Goal: Check status: Check status

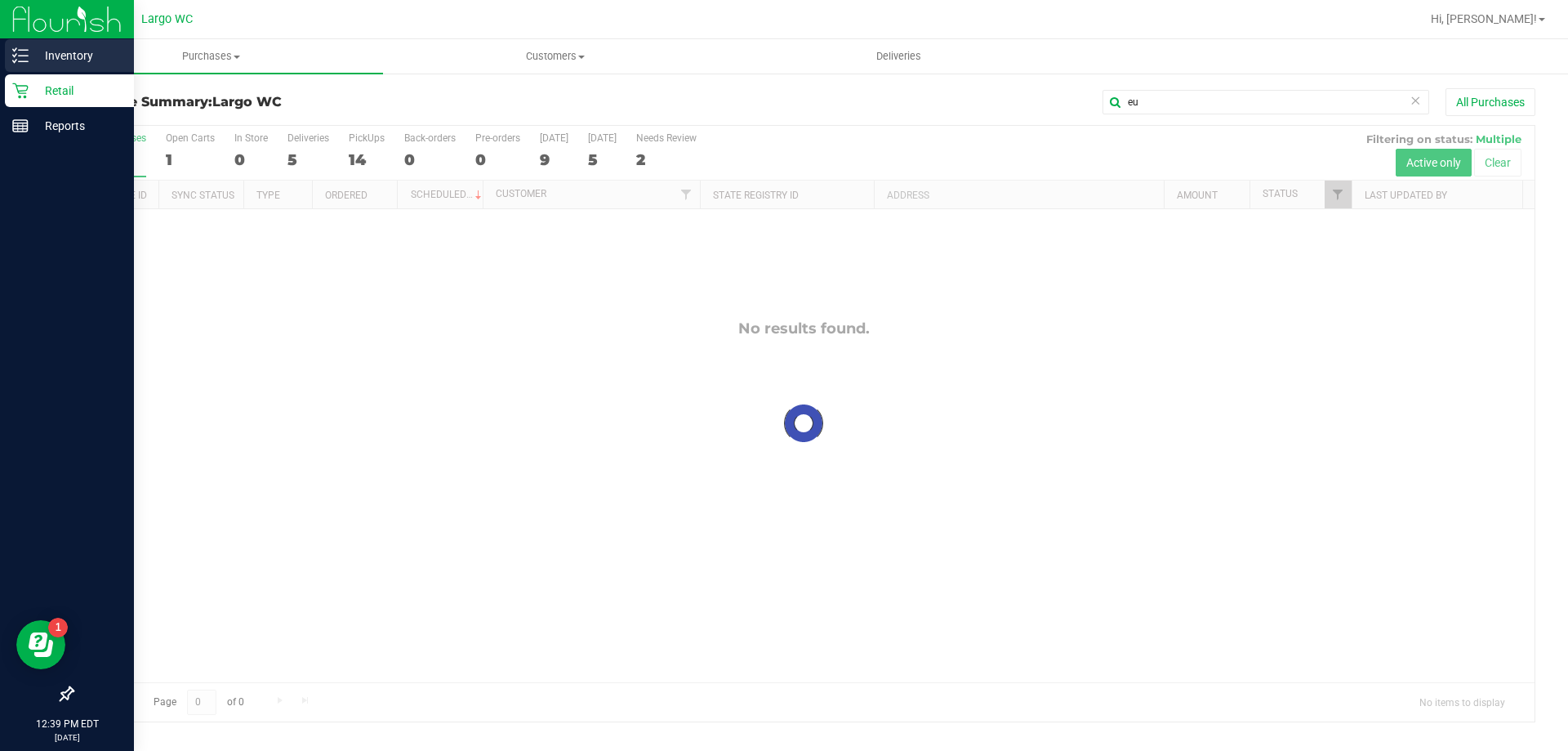
click at [36, 55] on p "Inventory" at bounding box center [77, 56] width 98 height 20
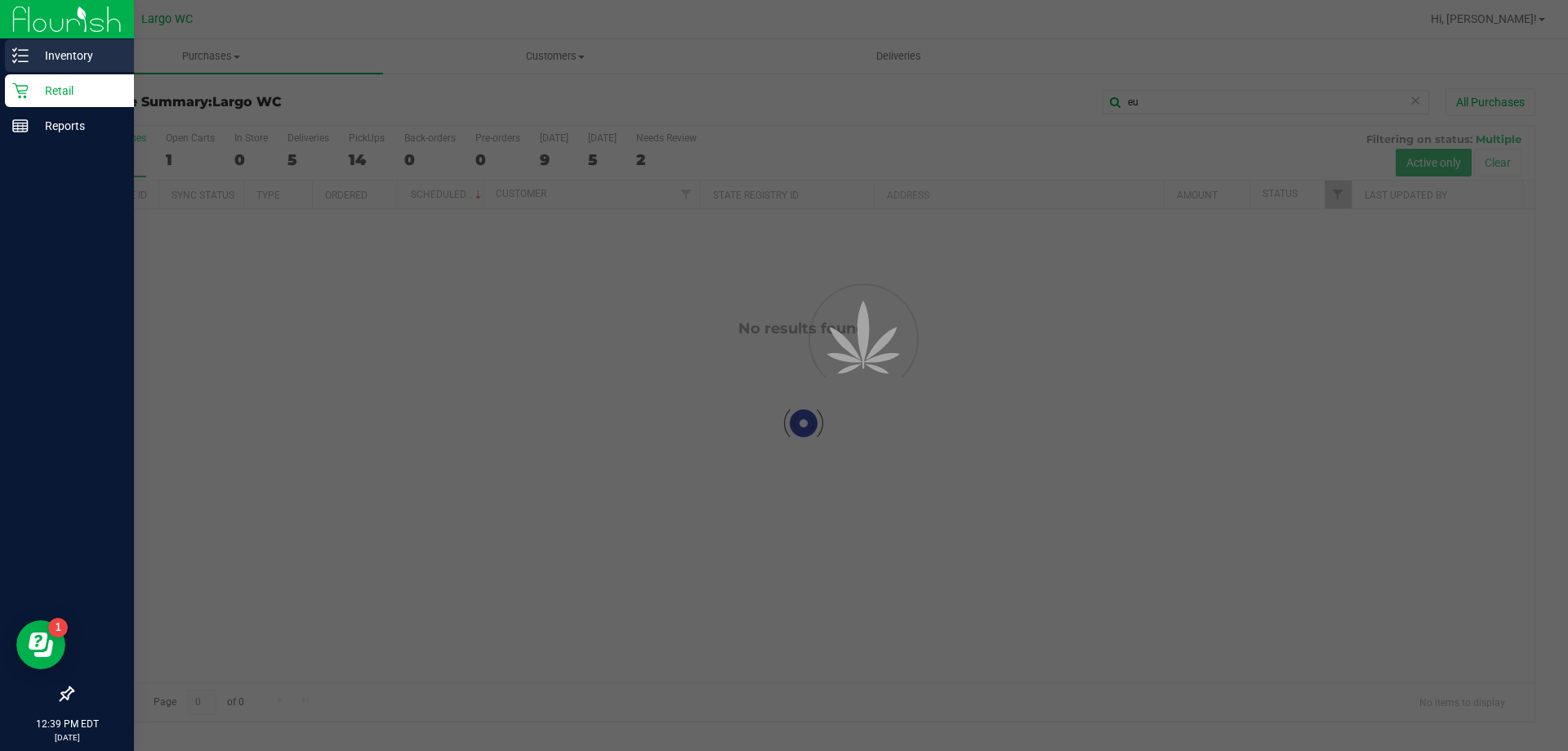
click at [36, 55] on p "Inventory" at bounding box center [77, 56] width 98 height 20
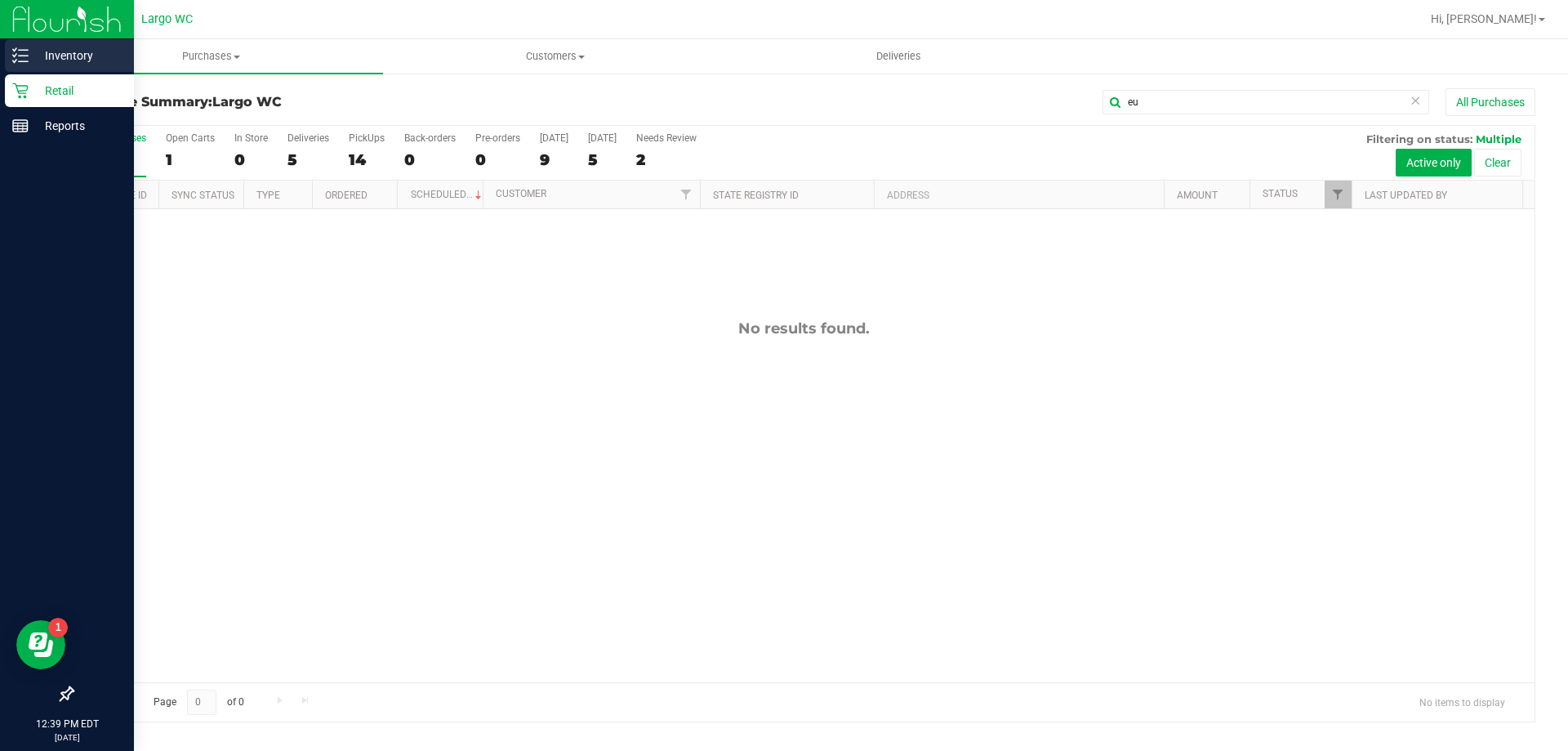
click at [51, 49] on p "Inventory" at bounding box center [77, 56] width 98 height 20
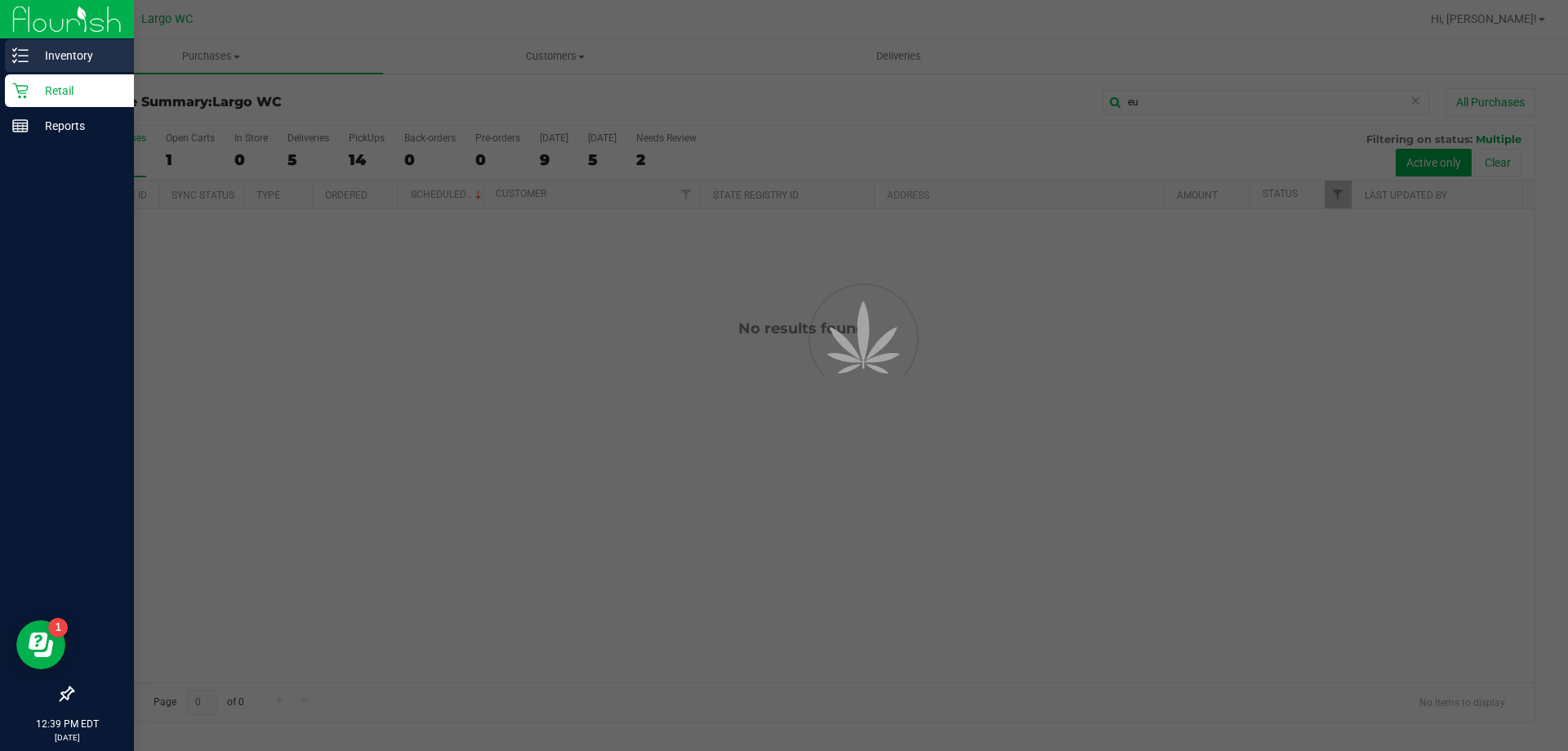
click at [51, 49] on p "Inventory" at bounding box center [77, 56] width 98 height 20
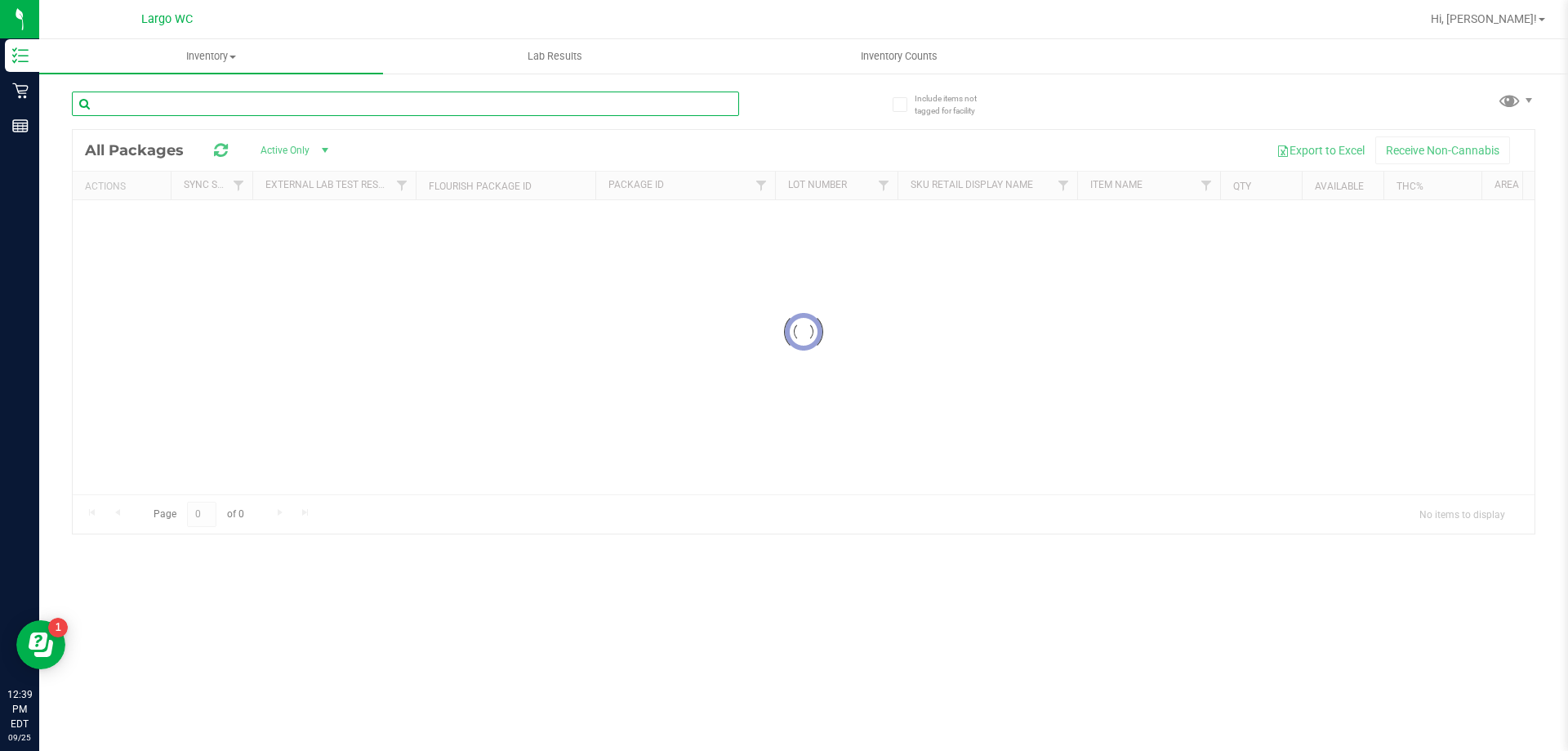
click at [339, 104] on input "text" at bounding box center [404, 104] width 667 height 24
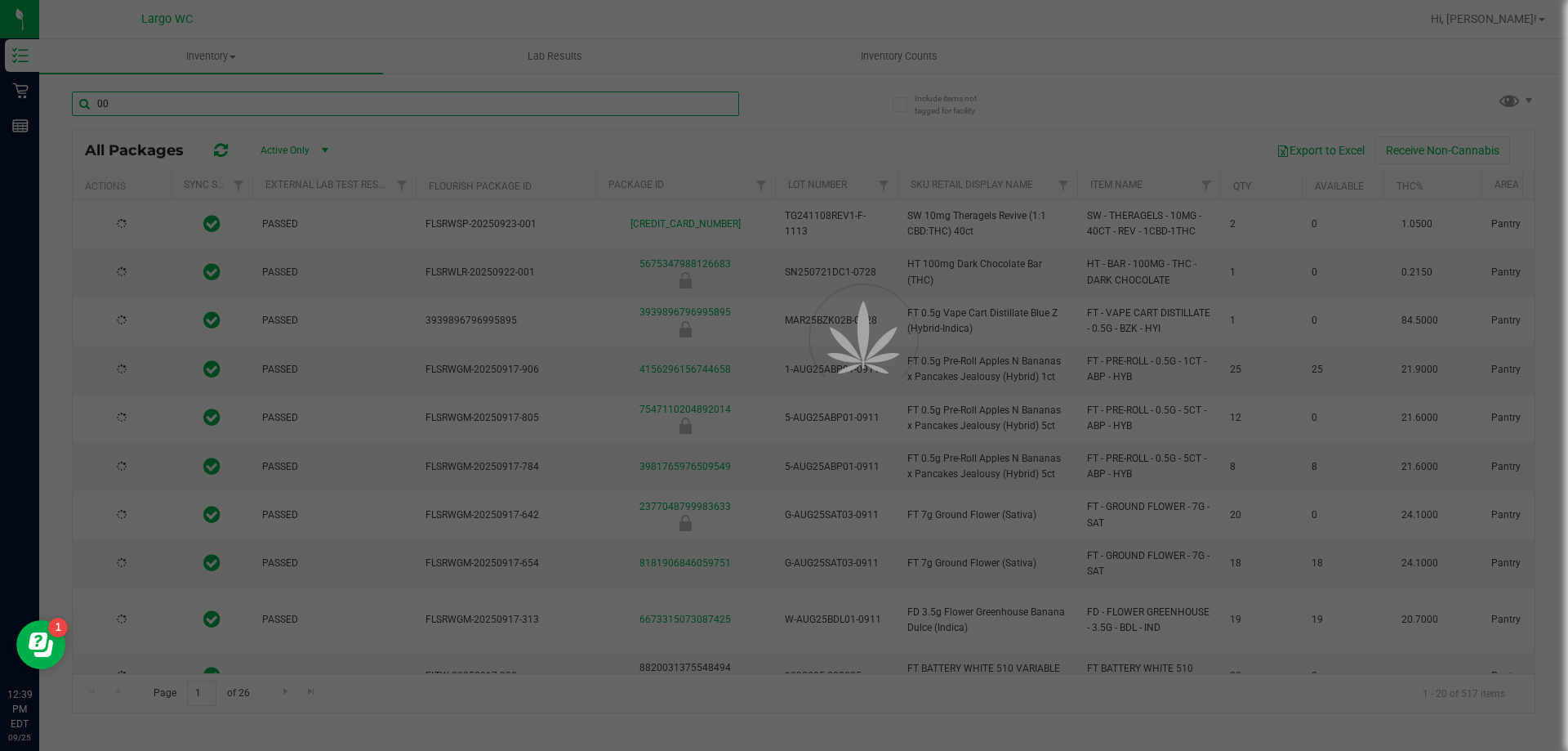
type input "007"
type input "[DATE]"
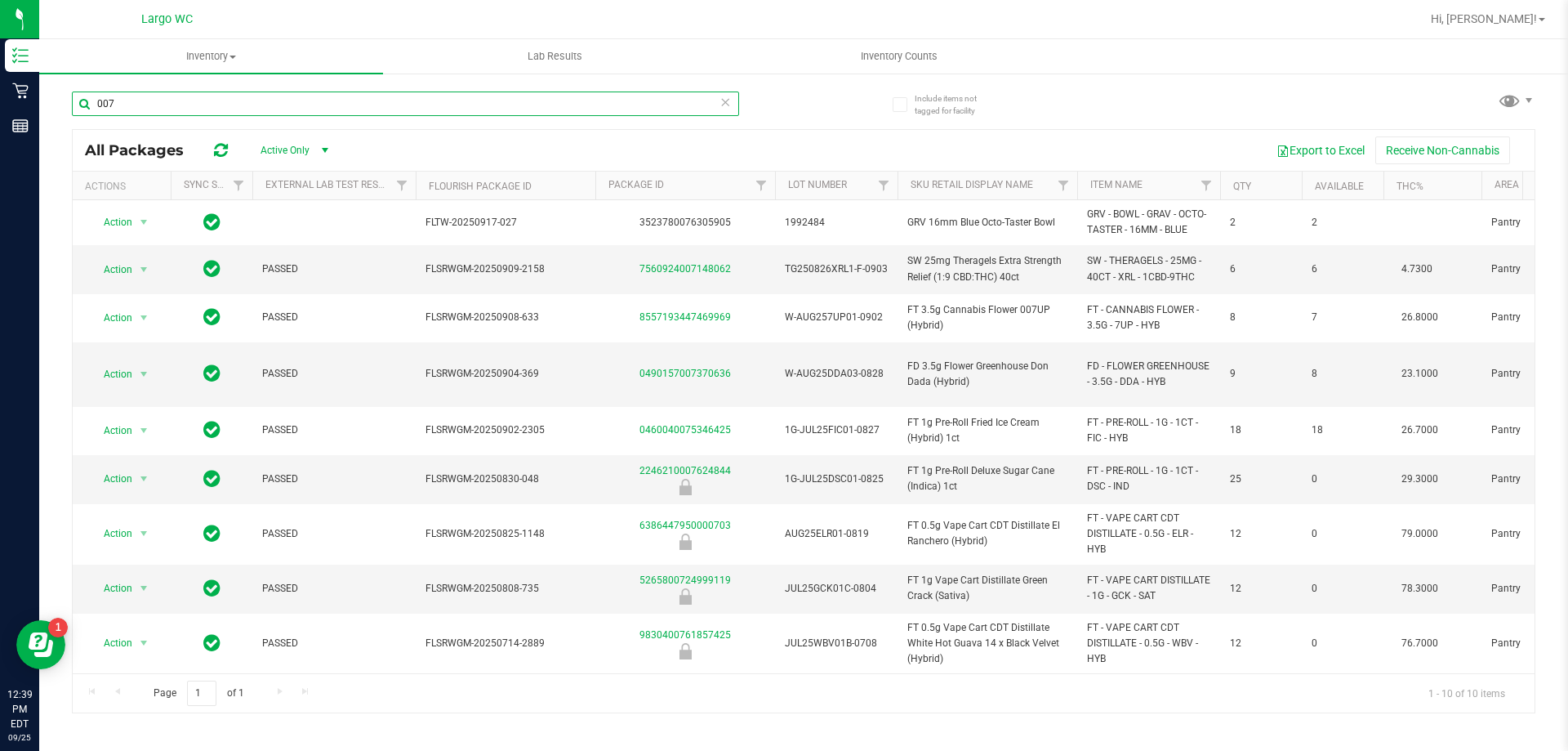
click at [345, 108] on input "007" at bounding box center [404, 104] width 667 height 24
click at [317, 116] on div "007" at bounding box center [404, 110] width 667 height 38
click at [327, 103] on input "007" at bounding box center [404, 104] width 667 height 24
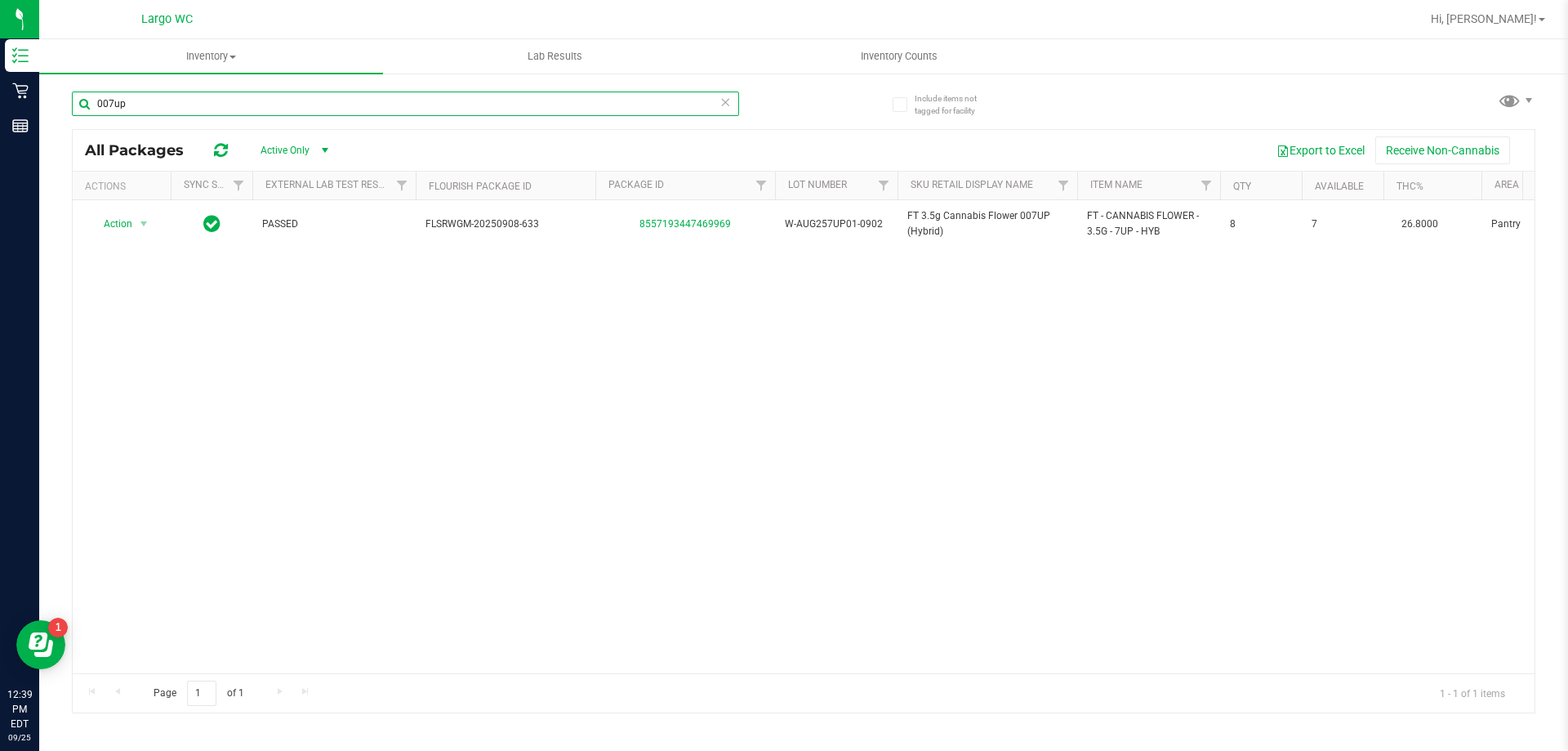
type input "007up"
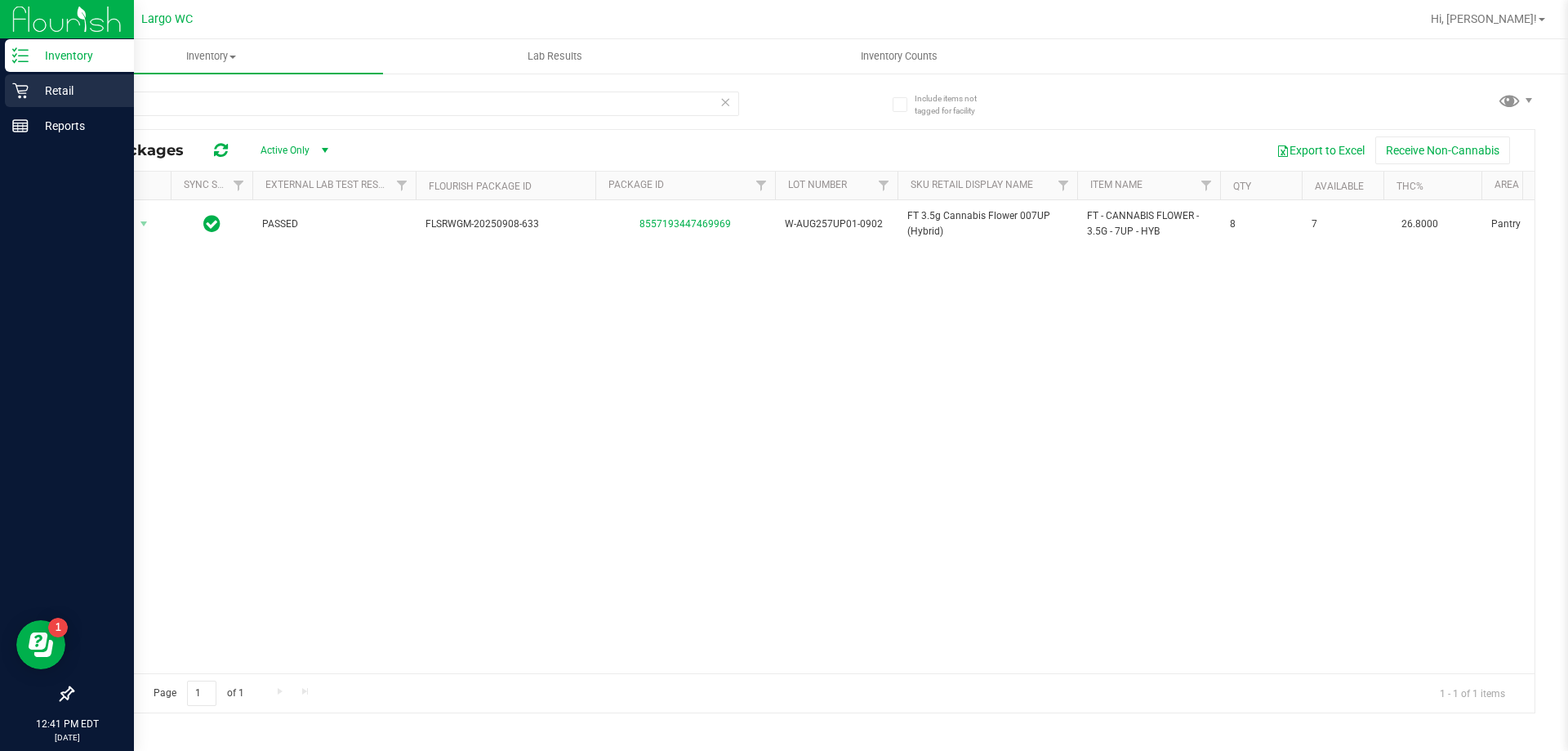
click at [26, 97] on icon at bounding box center [20, 91] width 15 height 15
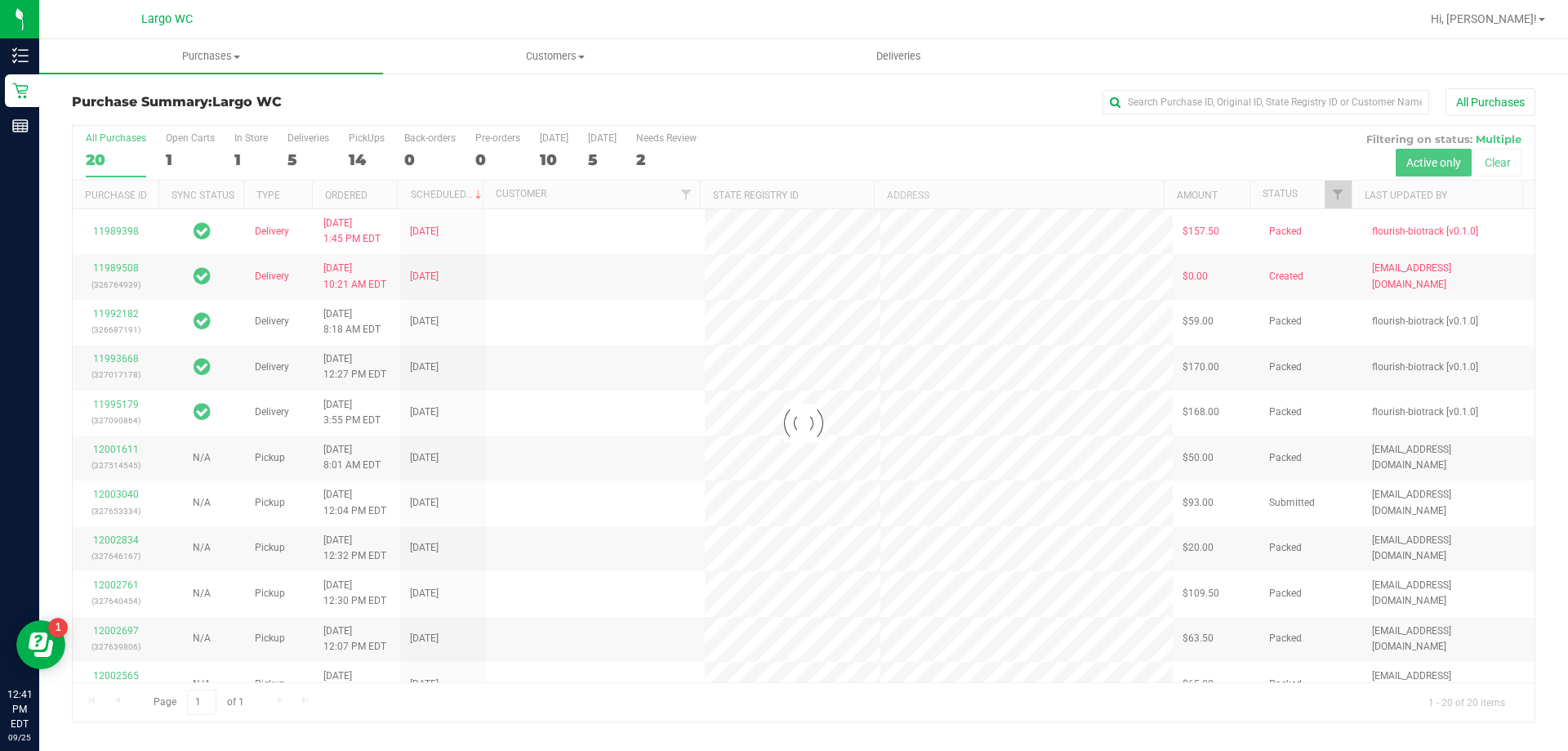
drag, startPoint x: 275, startPoint y: 166, endPoint x: 250, endPoint y: 152, distance: 28.7
click at [250, 152] on div at bounding box center [803, 423] width 1462 height 596
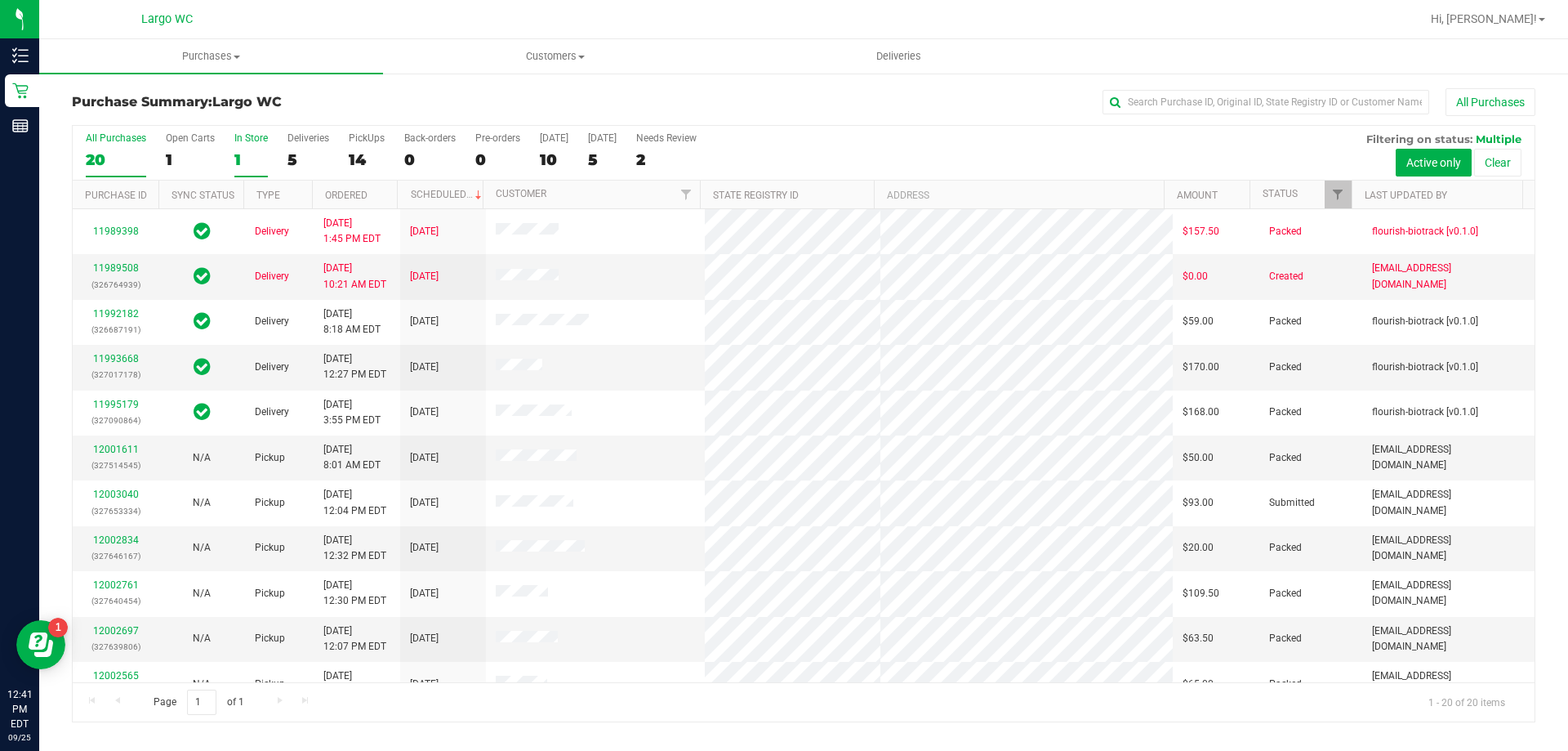
click at [247, 169] on label "In Store 1" at bounding box center [251, 155] width 34 height 45
click at [0, 0] on input "In Store 1" at bounding box center [0, 0] width 0 height 0
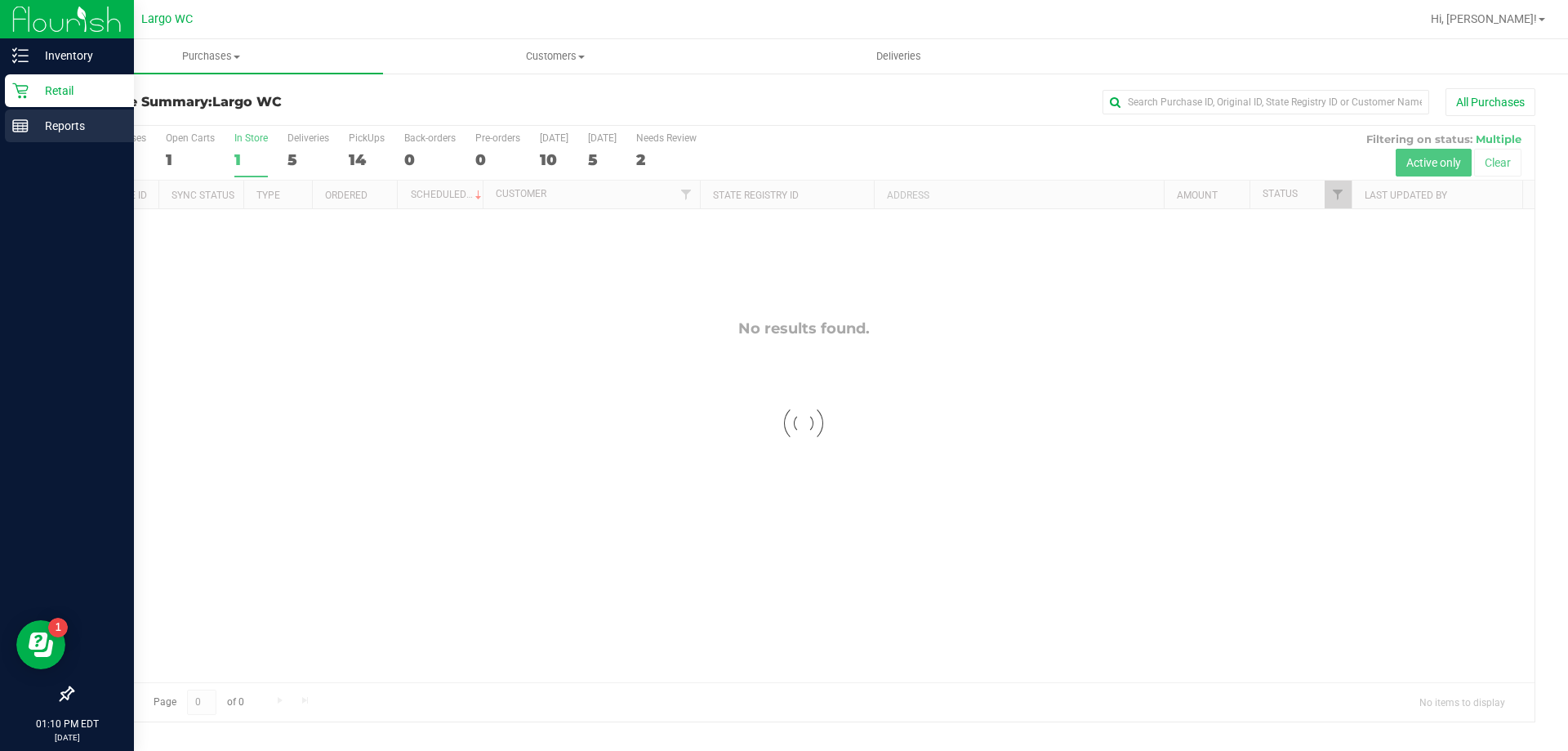
click at [9, 120] on div "Reports" at bounding box center [69, 125] width 129 height 33
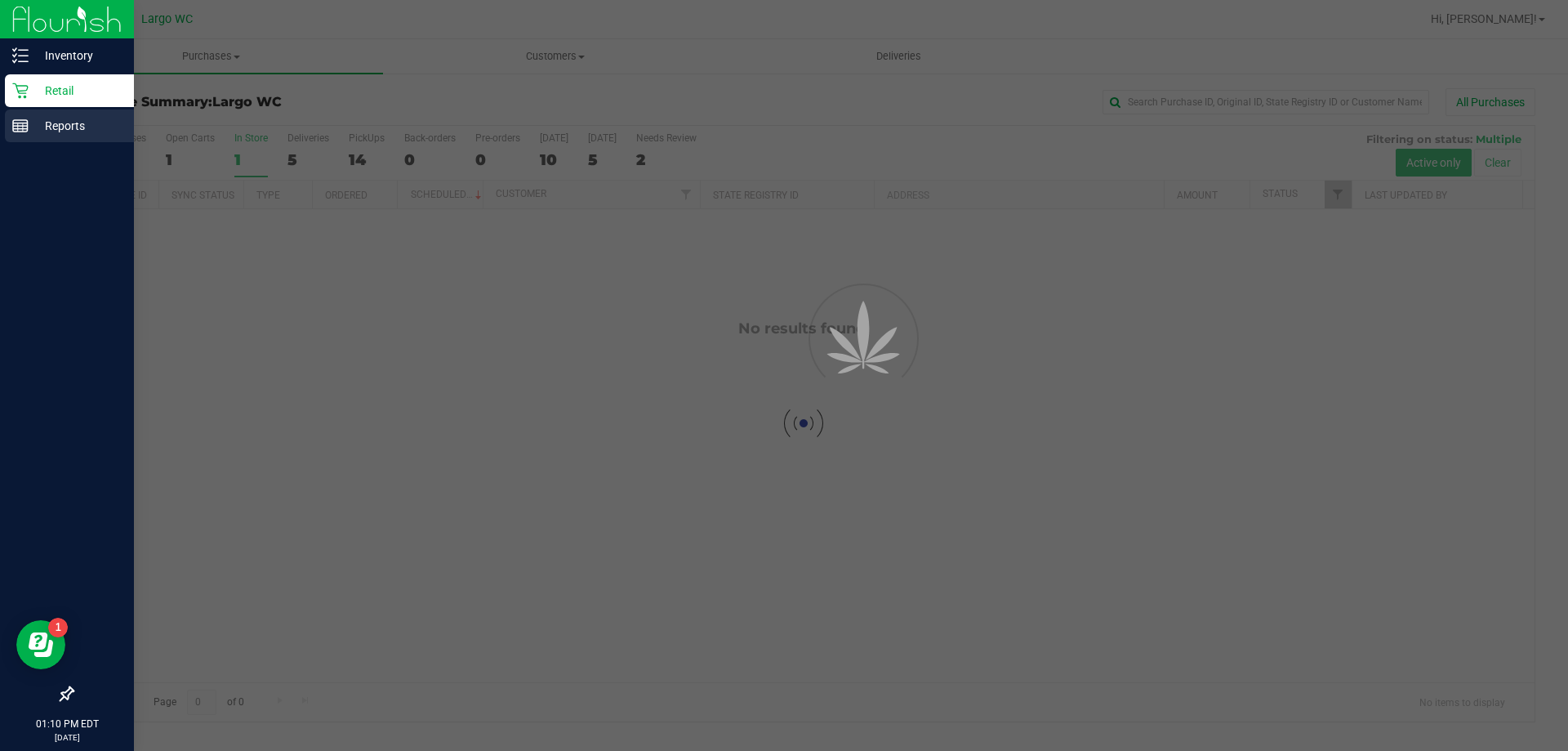
click at [9, 120] on div "Reports" at bounding box center [69, 125] width 129 height 33
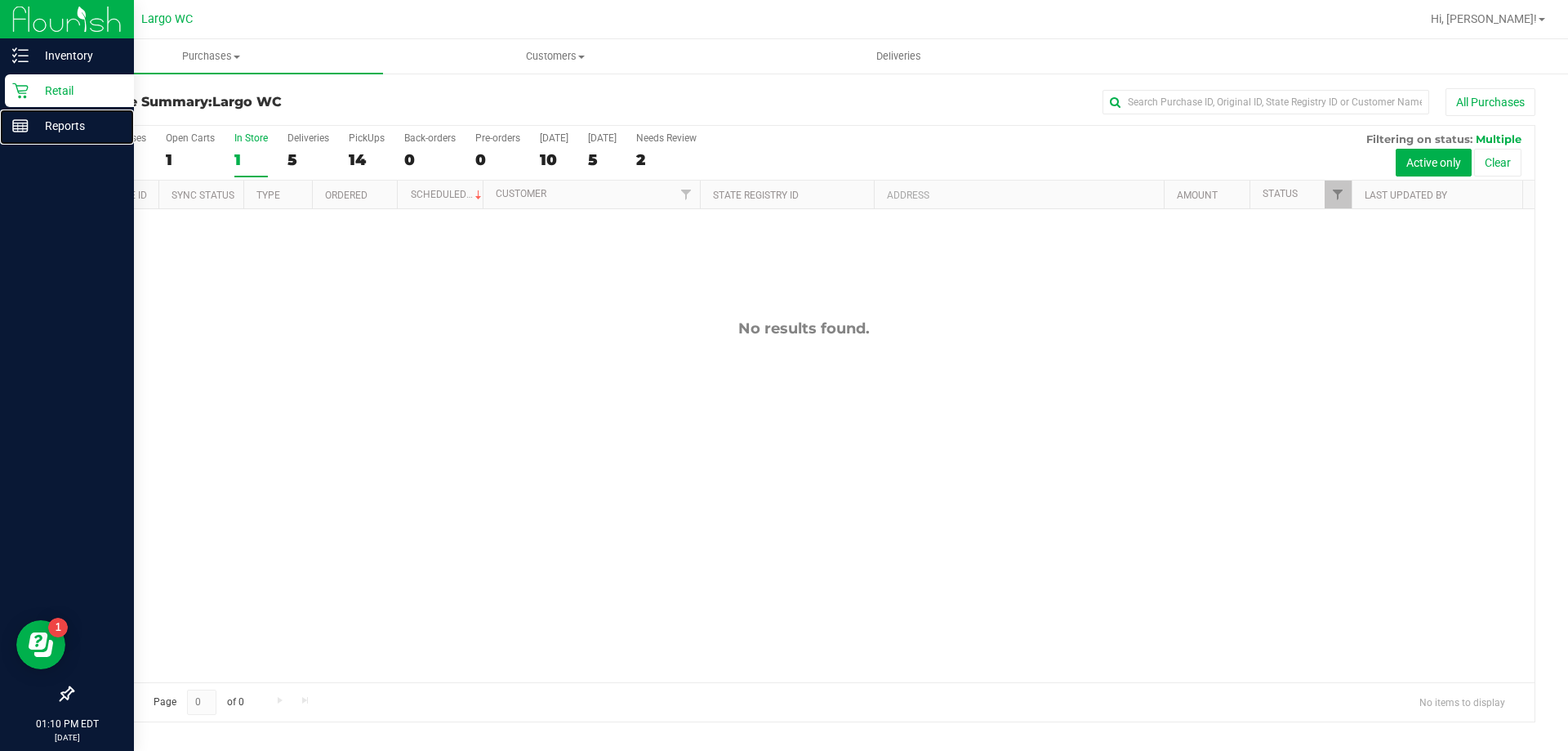
drag, startPoint x: 9, startPoint y: 120, endPoint x: 28, endPoint y: 103, distance: 25.5
click at [16, 120] on div "Reports" at bounding box center [69, 125] width 129 height 33
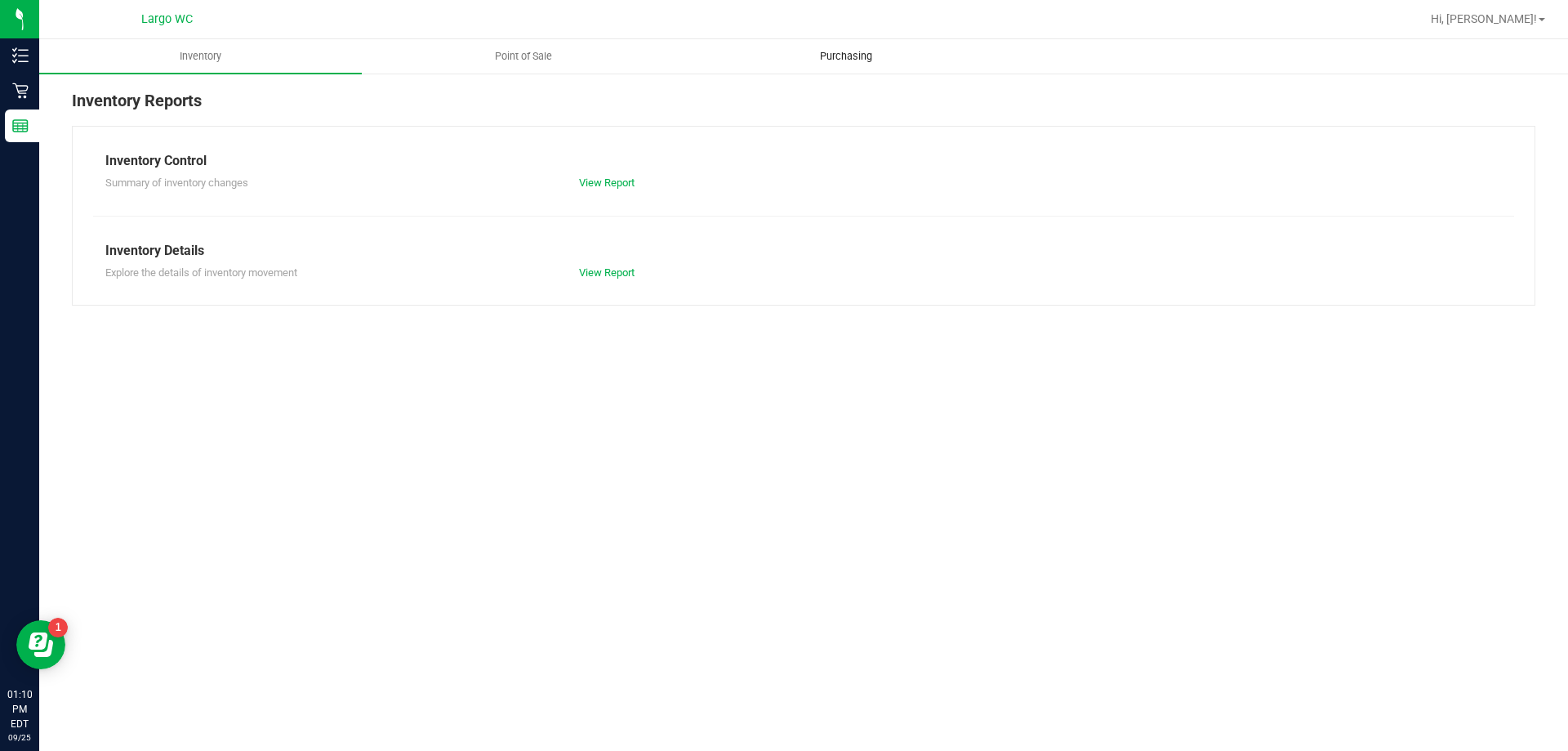
click at [843, 57] on span "Purchasing" at bounding box center [846, 56] width 96 height 15
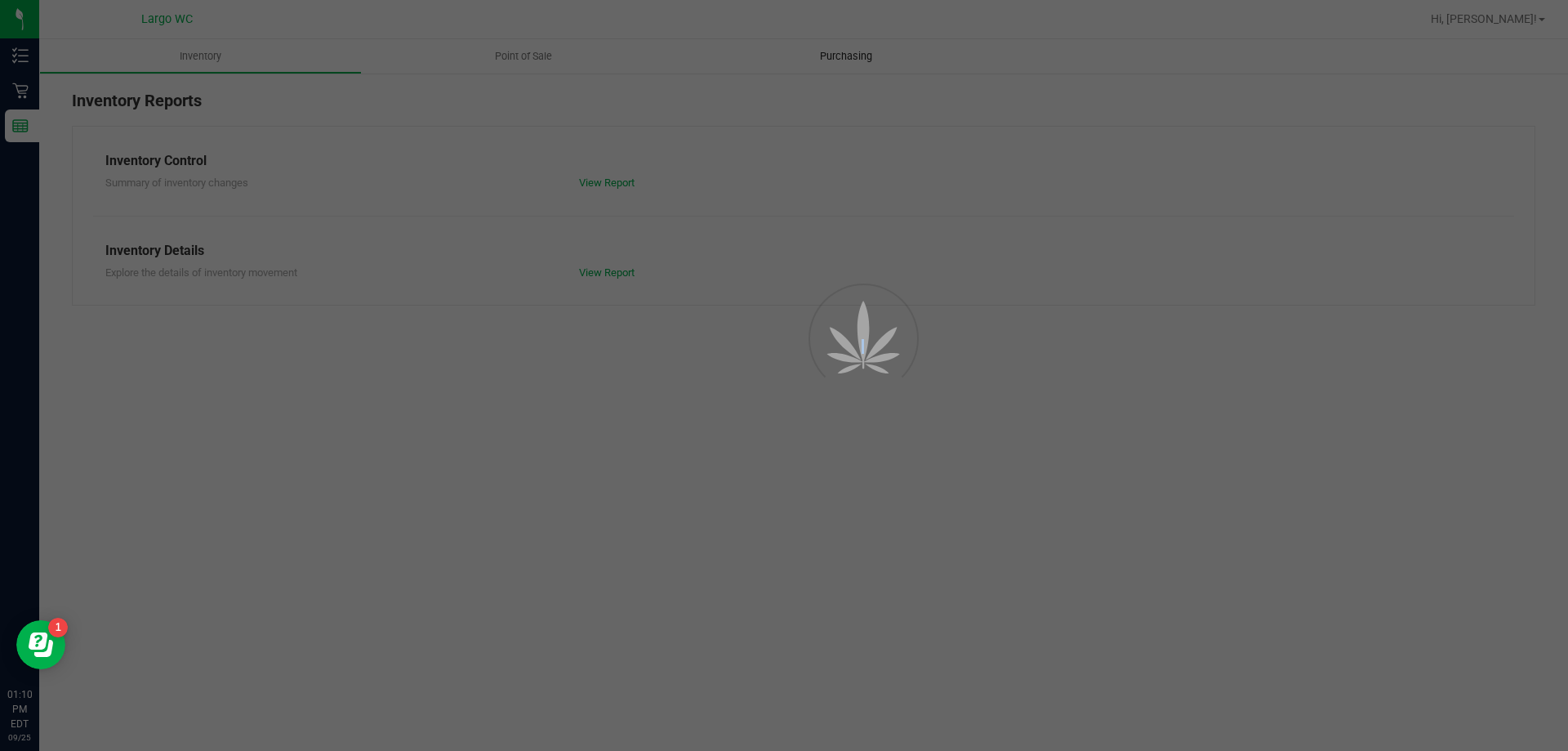
drag, startPoint x: 843, startPoint y: 57, endPoint x: 839, endPoint y: 69, distance: 12.6
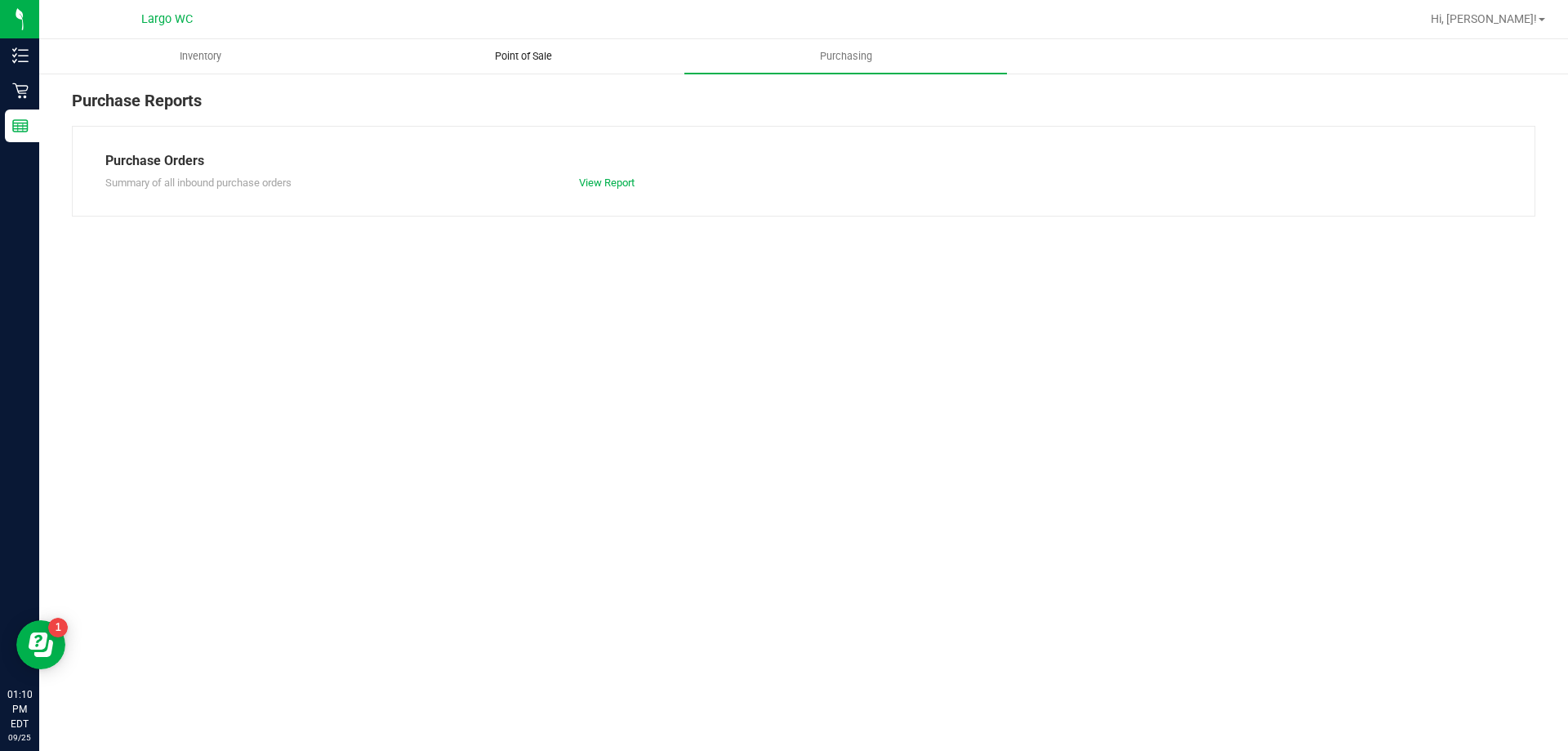
click at [518, 56] on span "Point of Sale" at bounding box center [524, 56] width 102 height 15
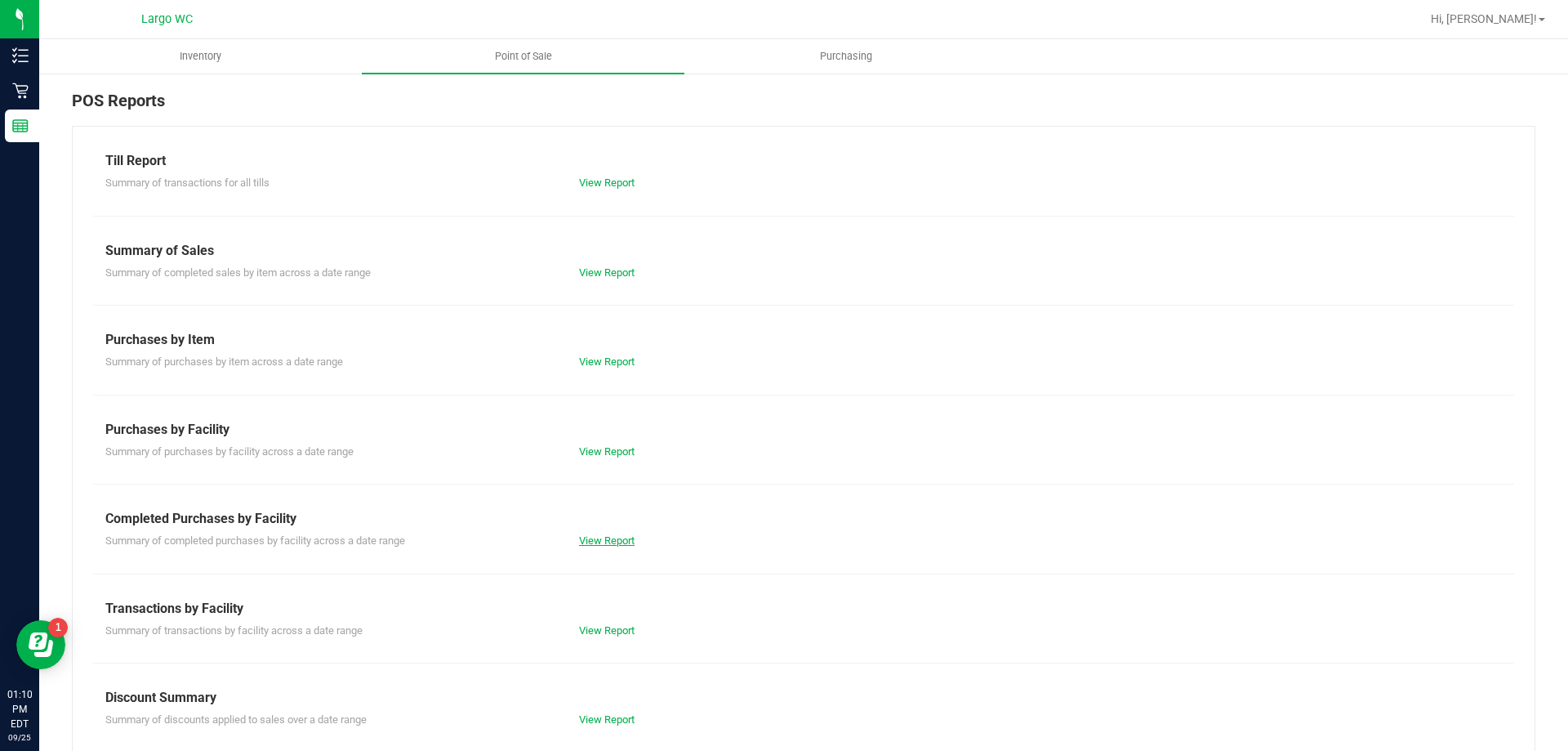
click at [605, 542] on link "View Report" at bounding box center [607, 540] width 55 height 12
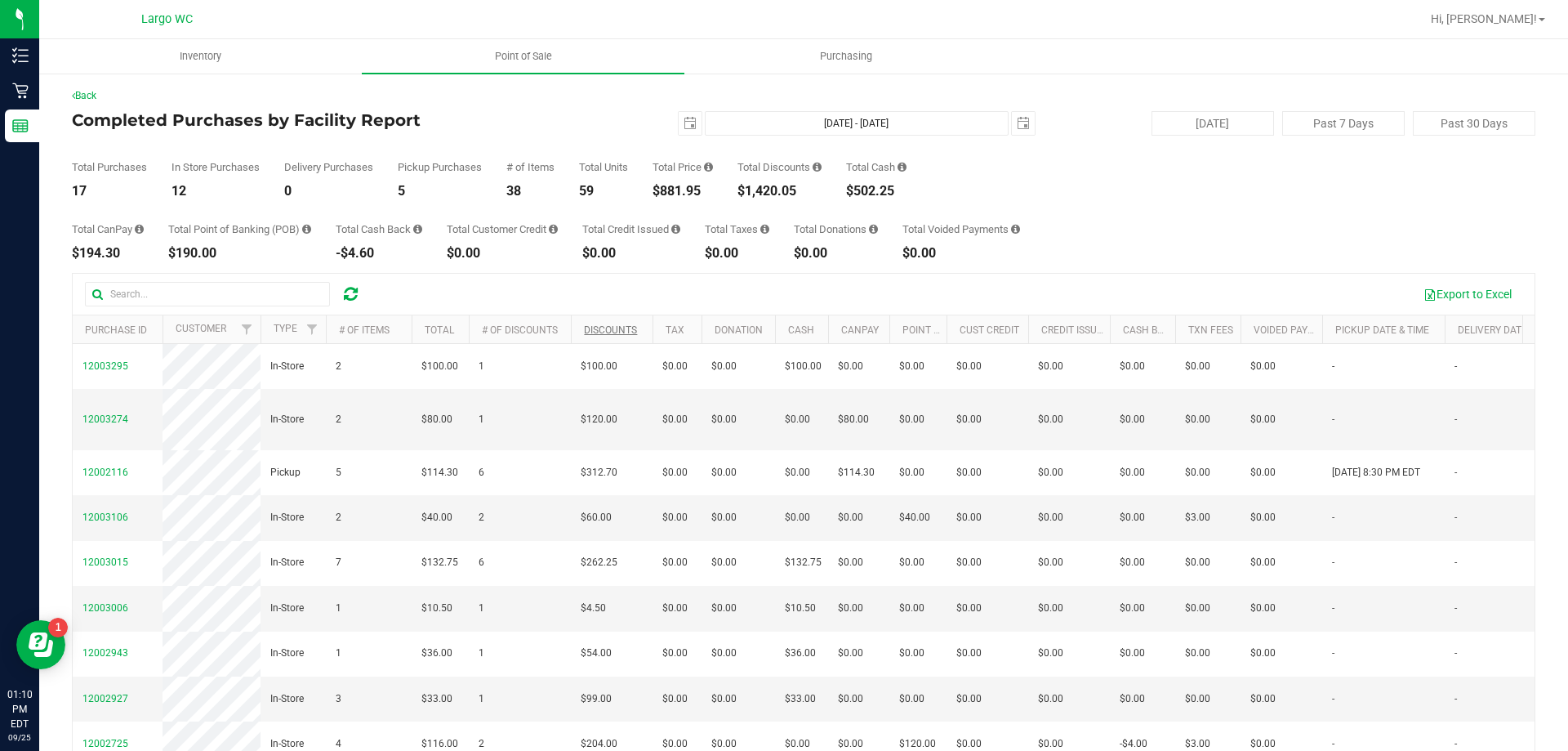
drag, startPoint x: 622, startPoint y: 332, endPoint x: 620, endPoint y: 325, distance: 7.3
click at [620, 325] on th "Discounts" at bounding box center [611, 329] width 82 height 28
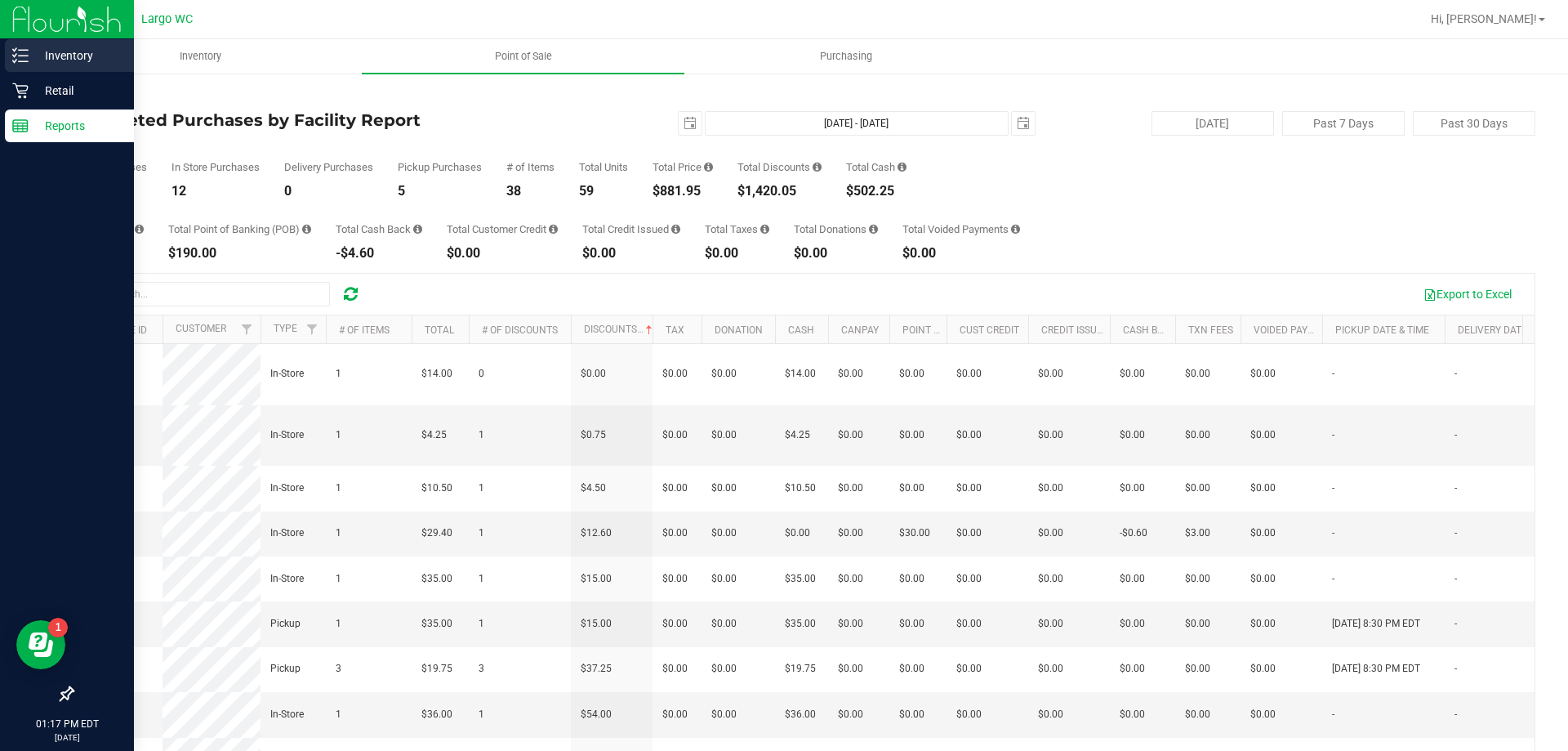
click at [37, 50] on p "Inventory" at bounding box center [77, 56] width 98 height 20
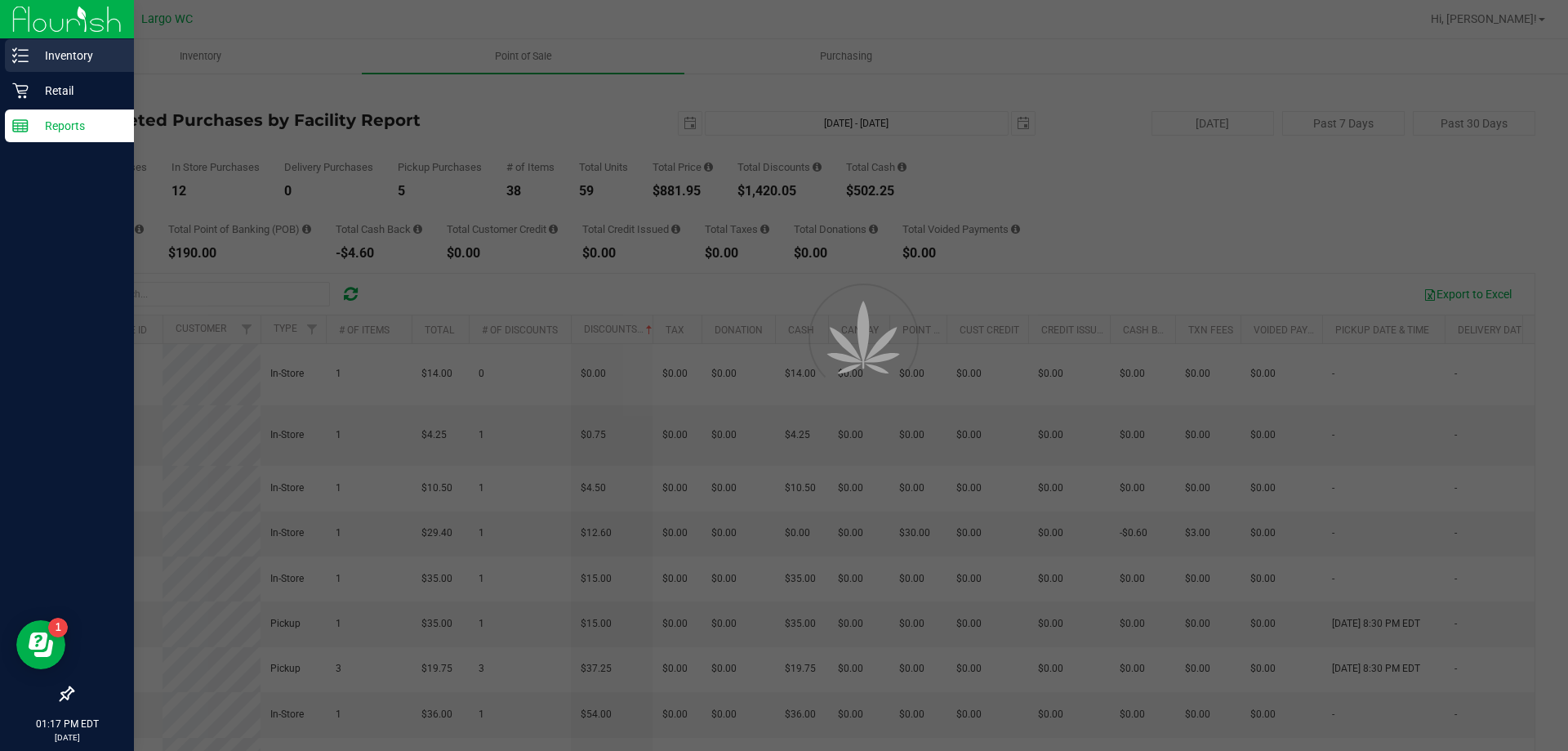
click at [37, 50] on p "Inventory" at bounding box center [77, 56] width 98 height 20
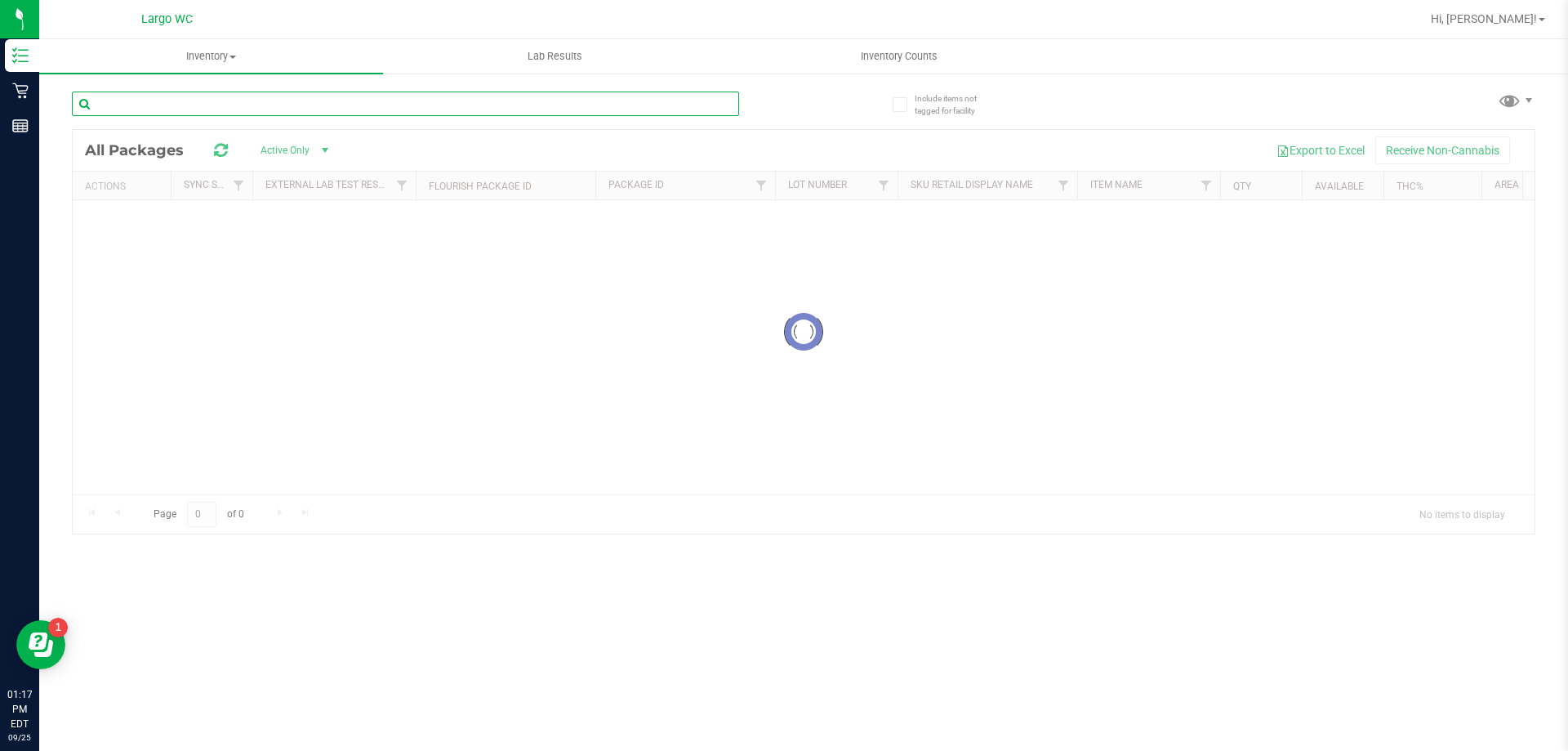
click at [173, 100] on input "text" at bounding box center [404, 104] width 667 height 24
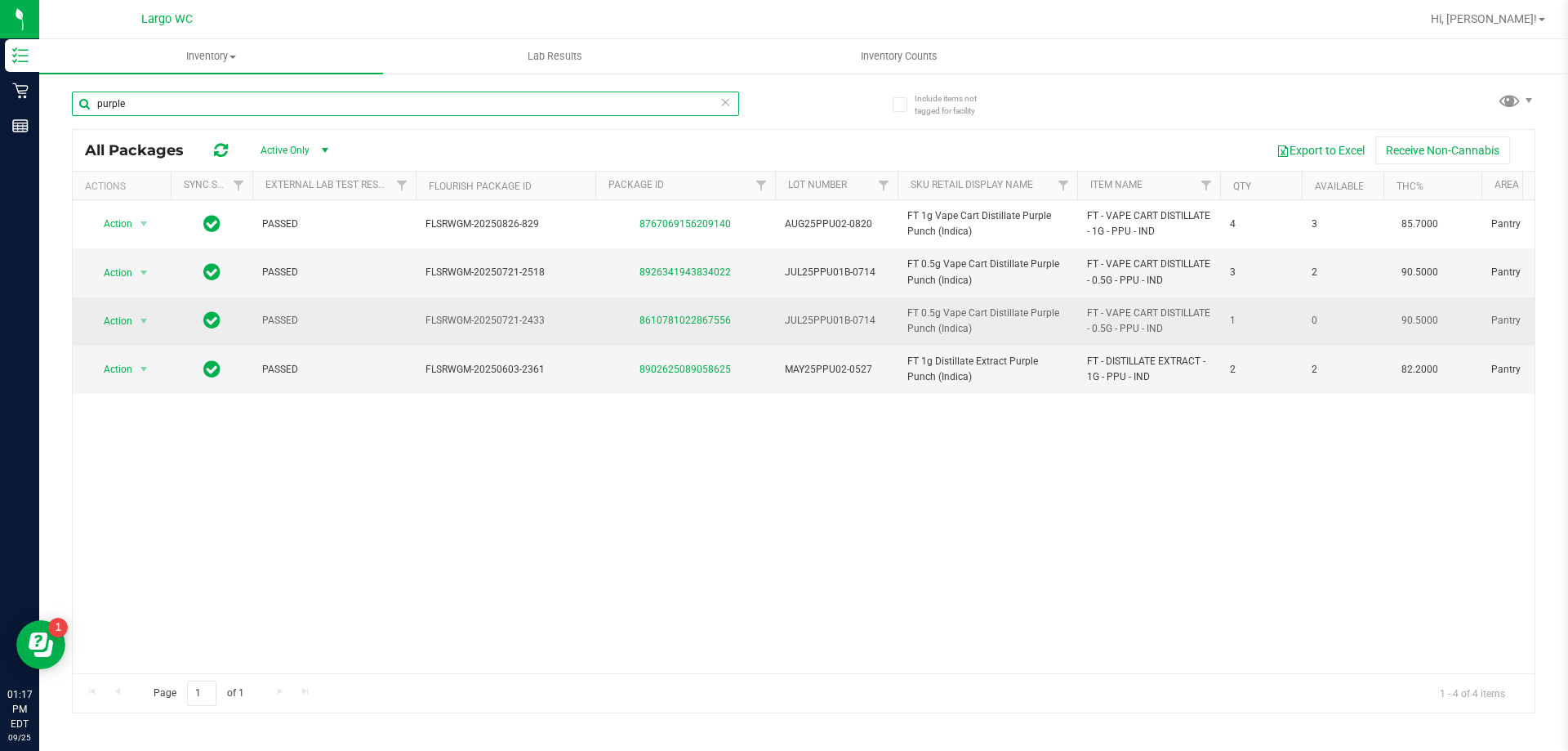
type input "purple"
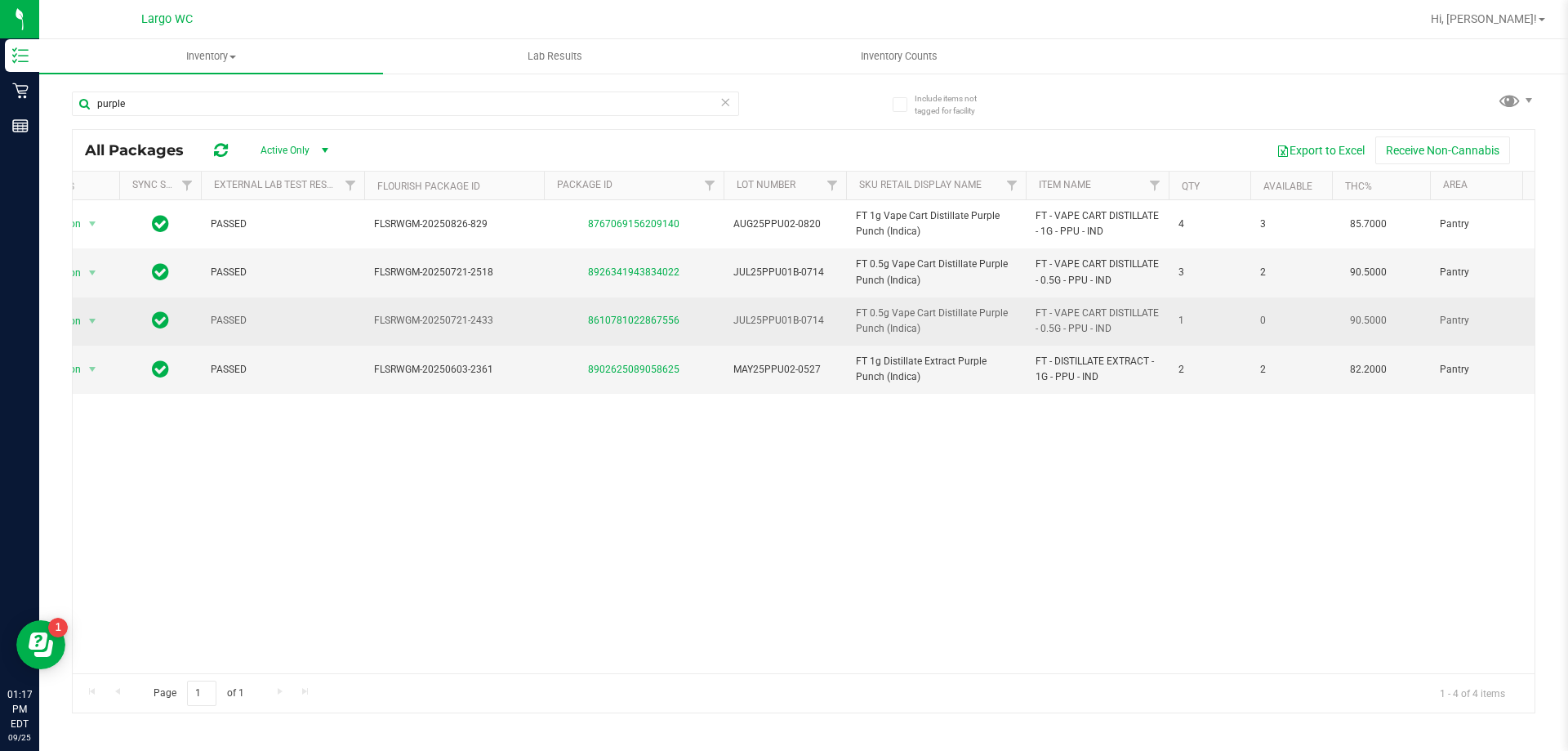
scroll to position [0, 161]
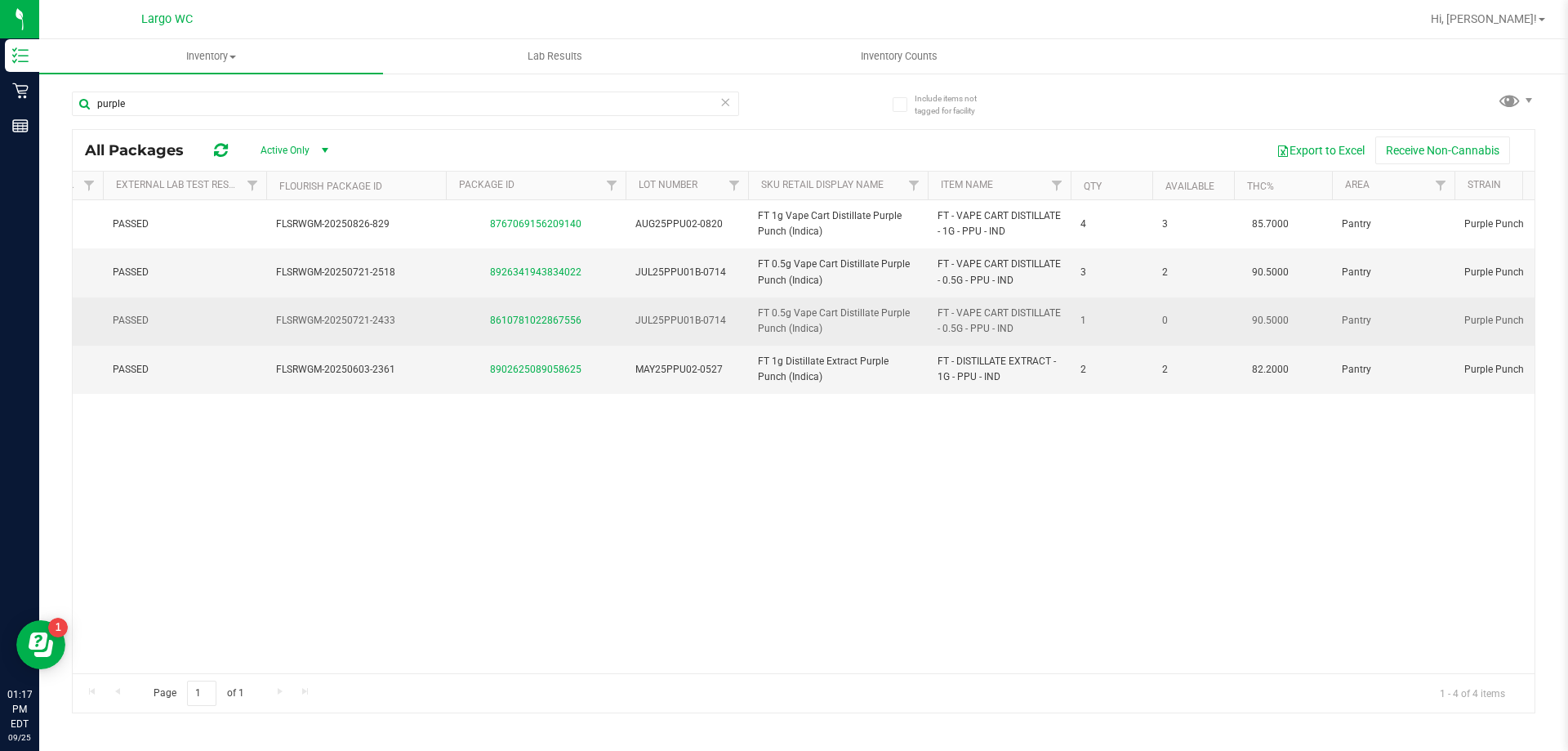
drag, startPoint x: 772, startPoint y: 339, endPoint x: 854, endPoint y: 339, distance: 82.0
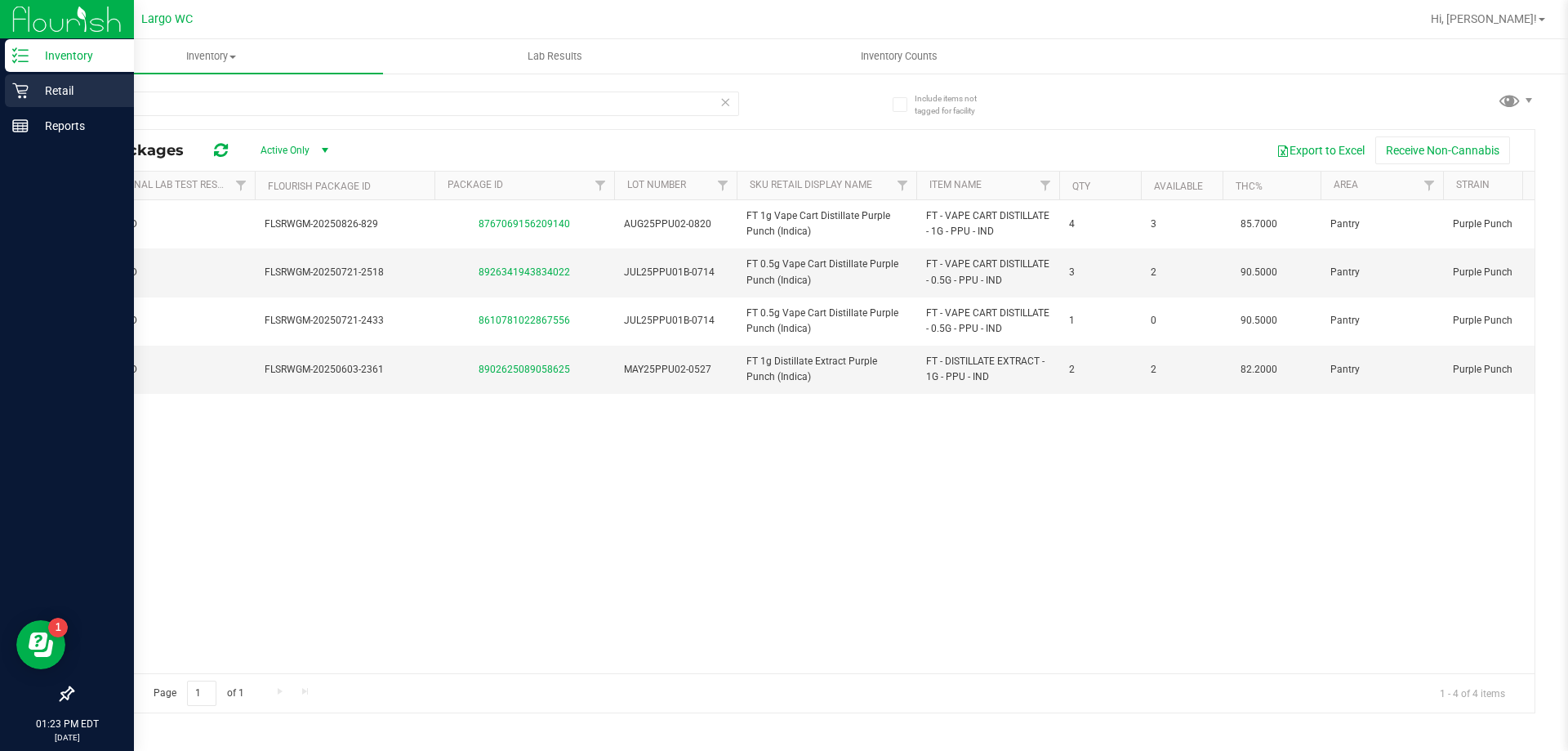
click at [32, 85] on p "Retail" at bounding box center [77, 90] width 98 height 20
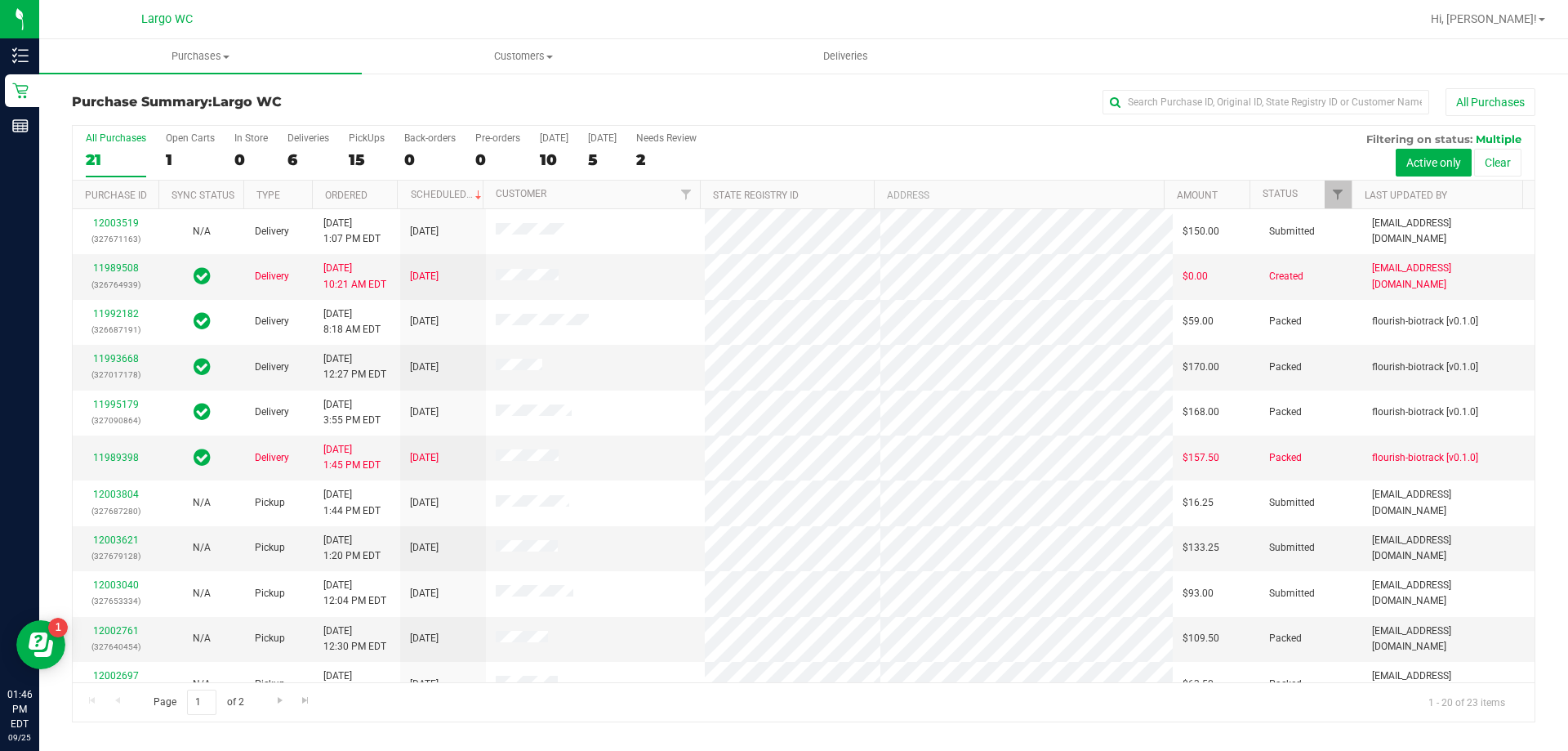
click at [493, 34] on div at bounding box center [856, 19] width 1128 height 32
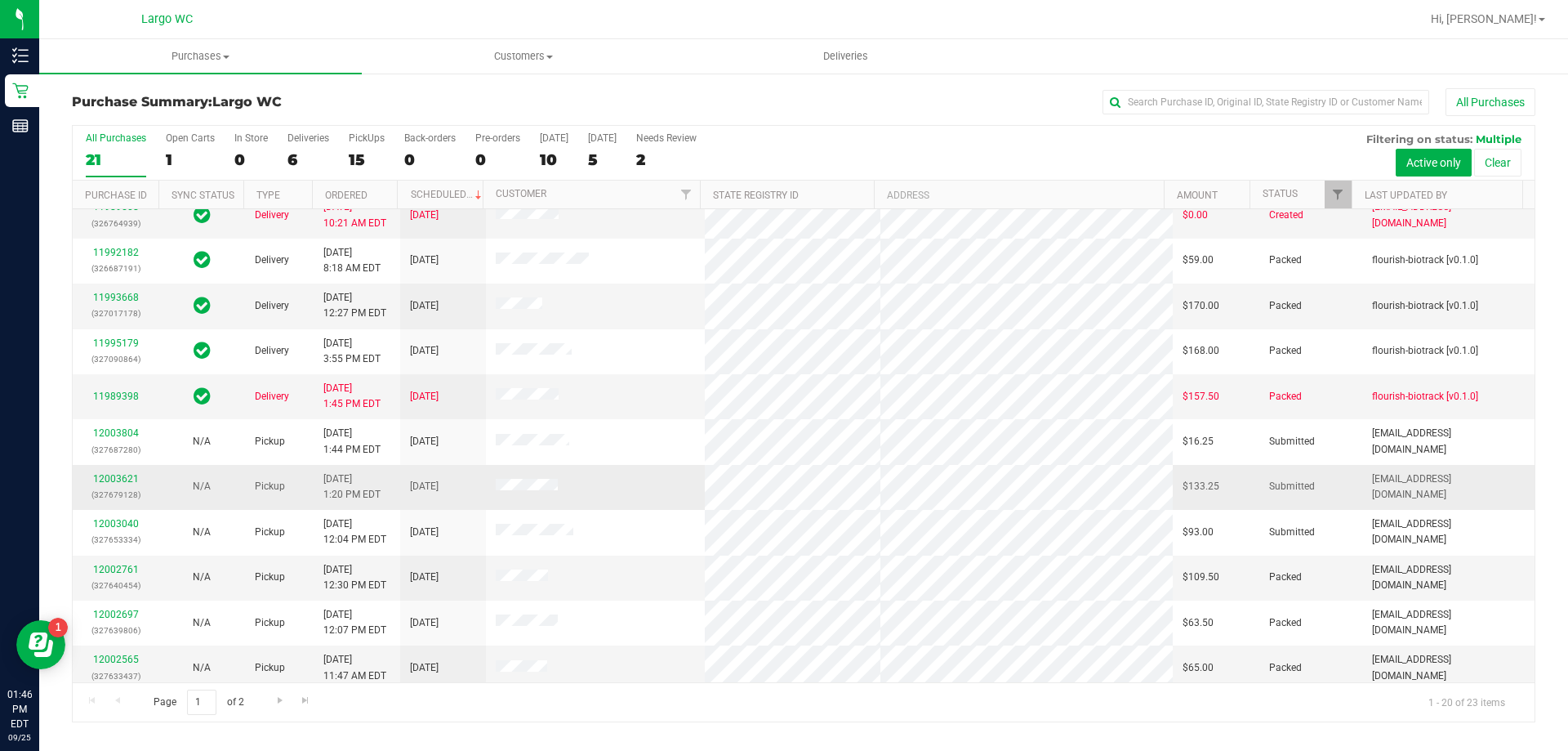
scroll to position [408, 0]
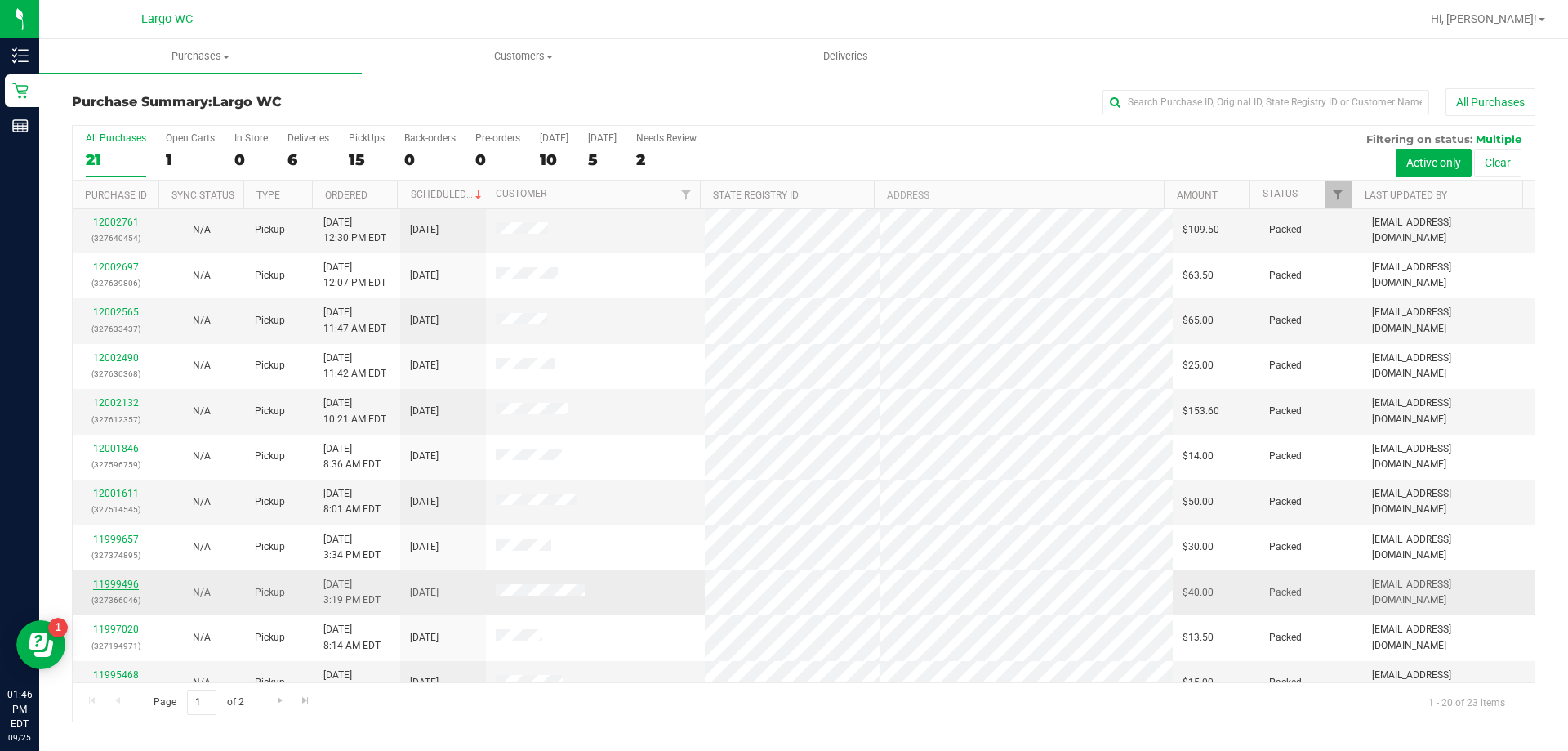
click at [127, 586] on link "11999496" at bounding box center [116, 584] width 46 height 11
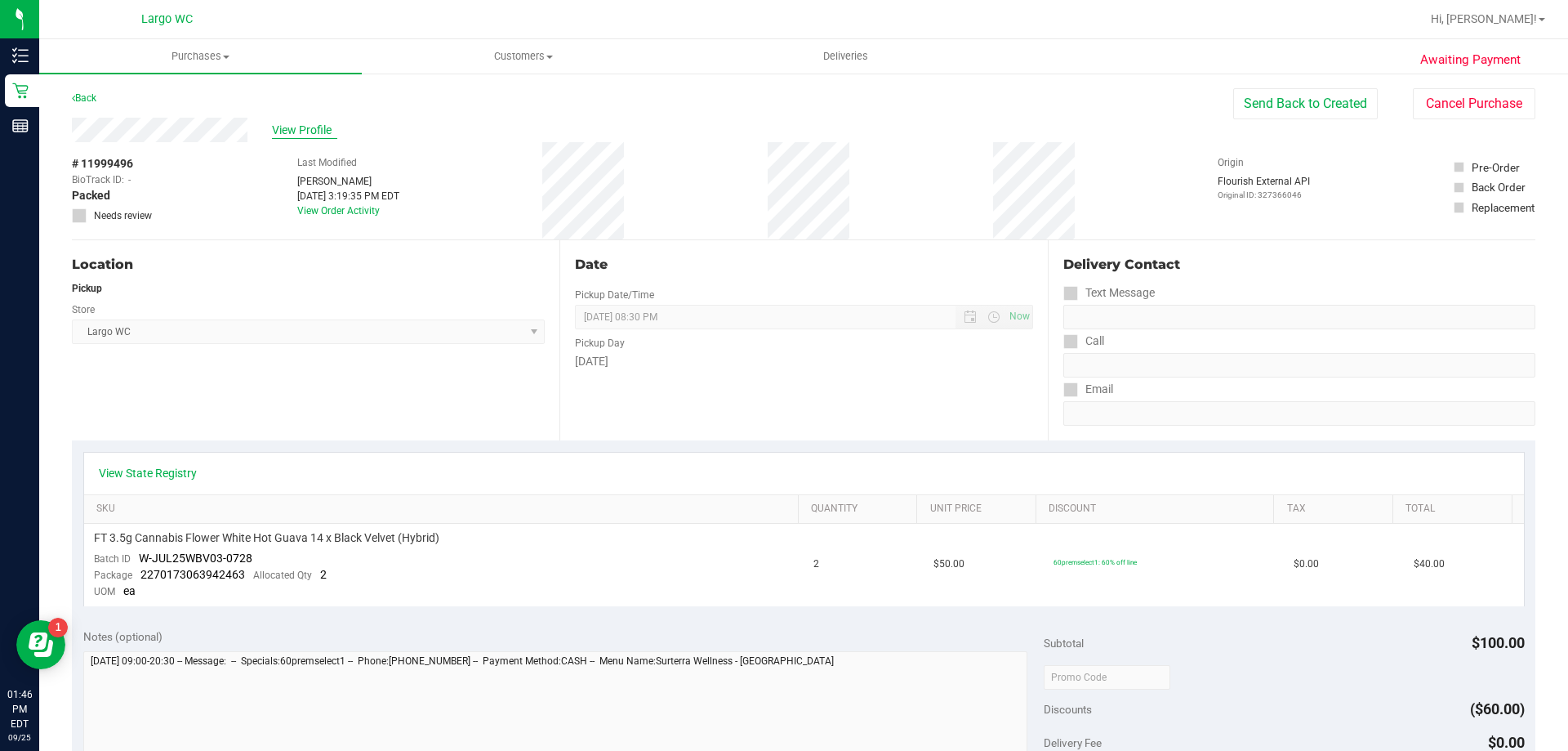
click at [284, 128] on span "View Profile" at bounding box center [304, 130] width 65 height 17
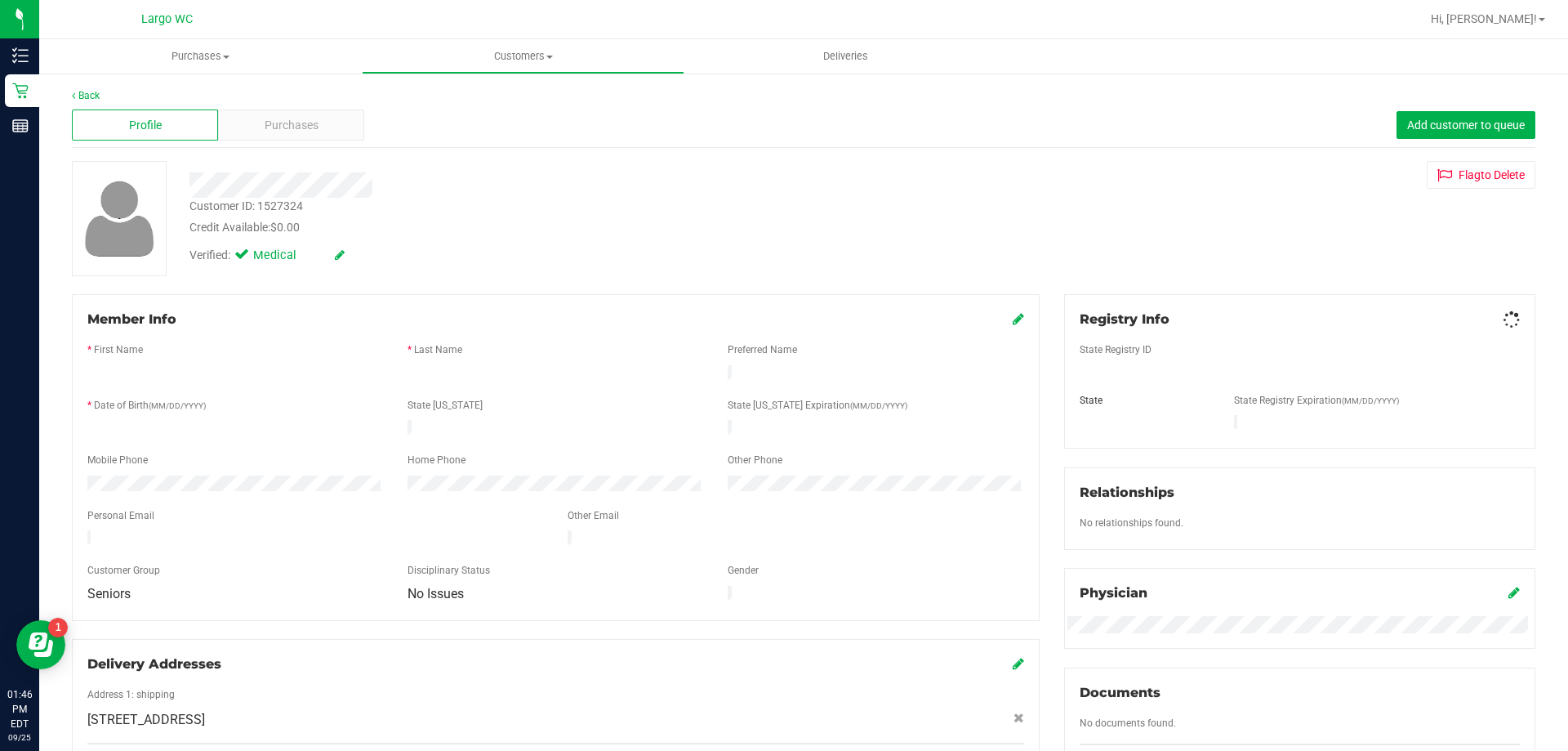
click at [284, 129] on span "Purchases" at bounding box center [291, 125] width 54 height 17
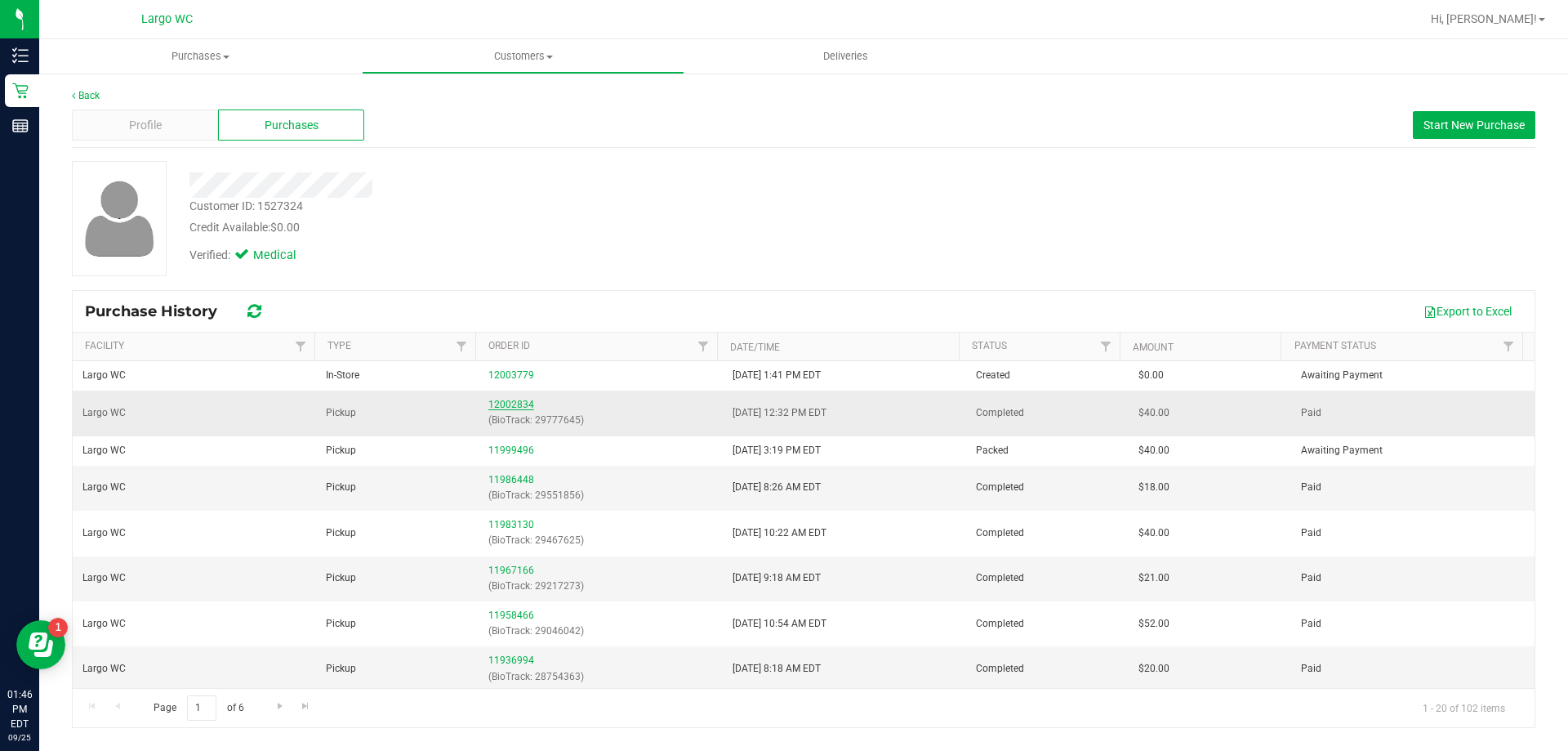
click at [496, 406] on link "12002834" at bounding box center [511, 405] width 46 height 11
